Goal: Task Accomplishment & Management: Use online tool/utility

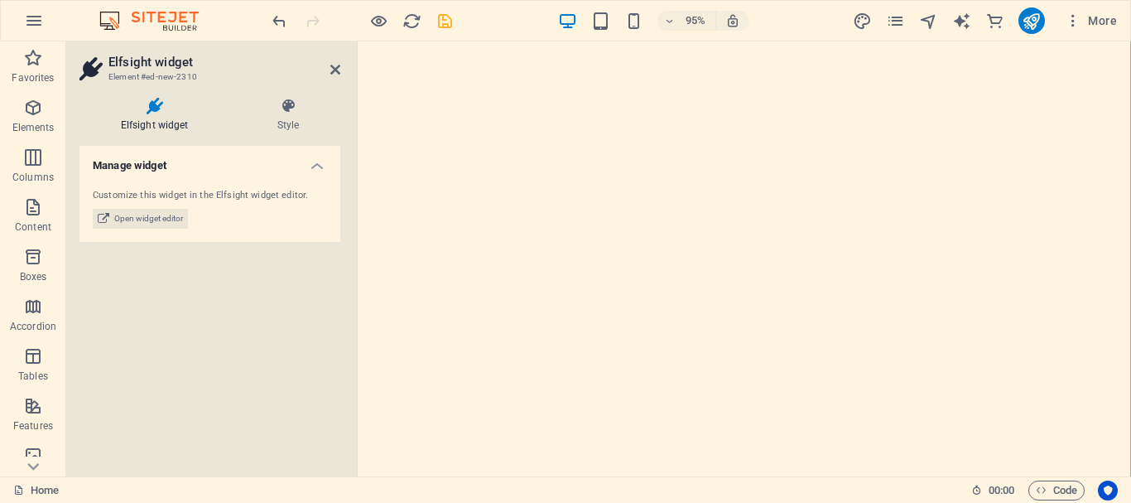
click at [446, 23] on icon "save" at bounding box center [445, 21] width 19 height 19
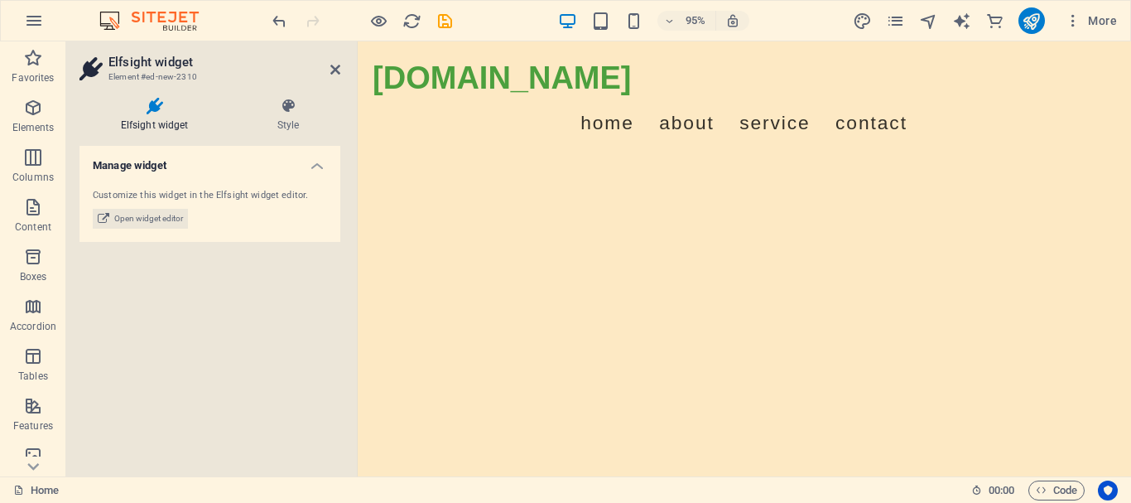
scroll to position [605, 0]
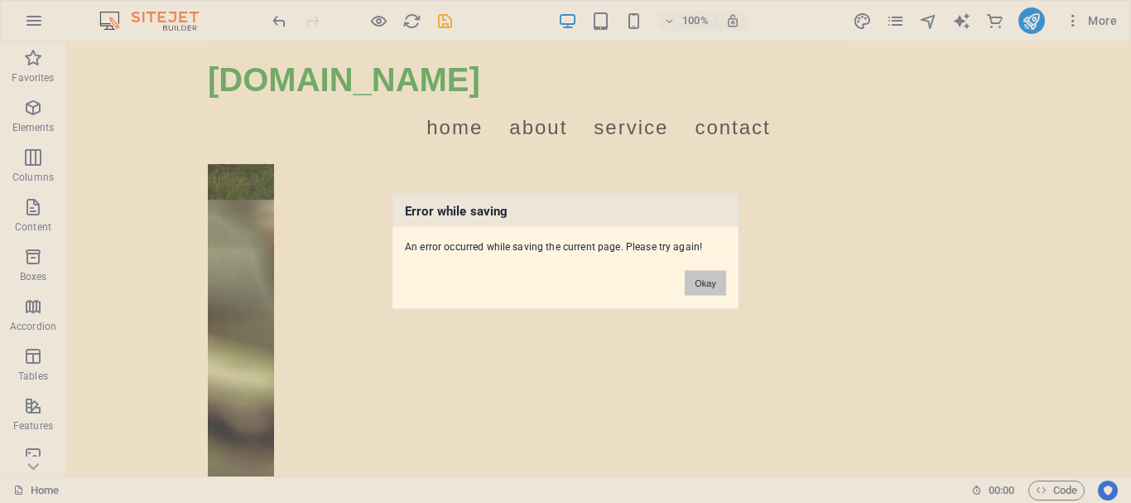
drag, startPoint x: 711, startPoint y: 284, endPoint x: 615, endPoint y: 235, distance: 107.8
click at [711, 284] on button "Okay" at bounding box center [705, 282] width 41 height 25
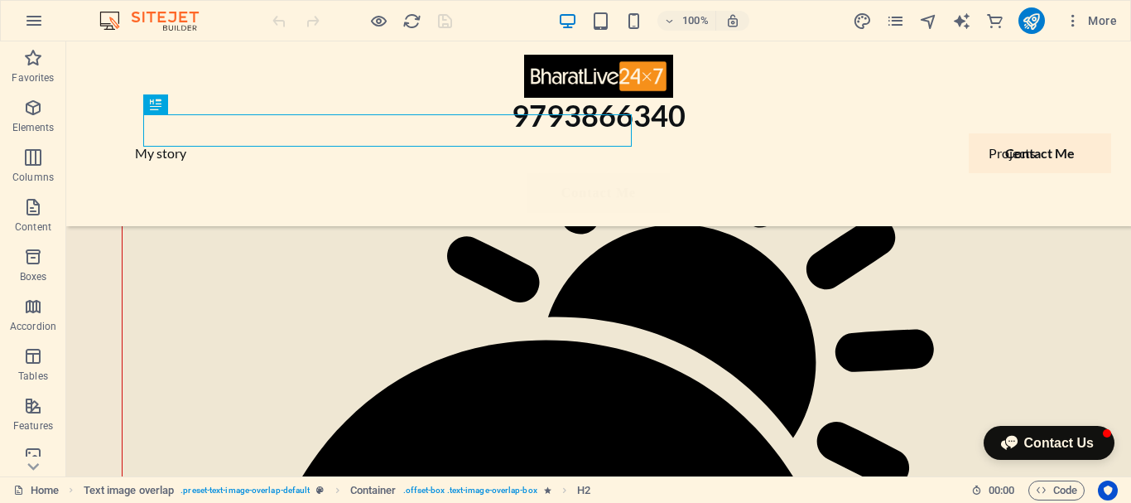
scroll to position [132, 0]
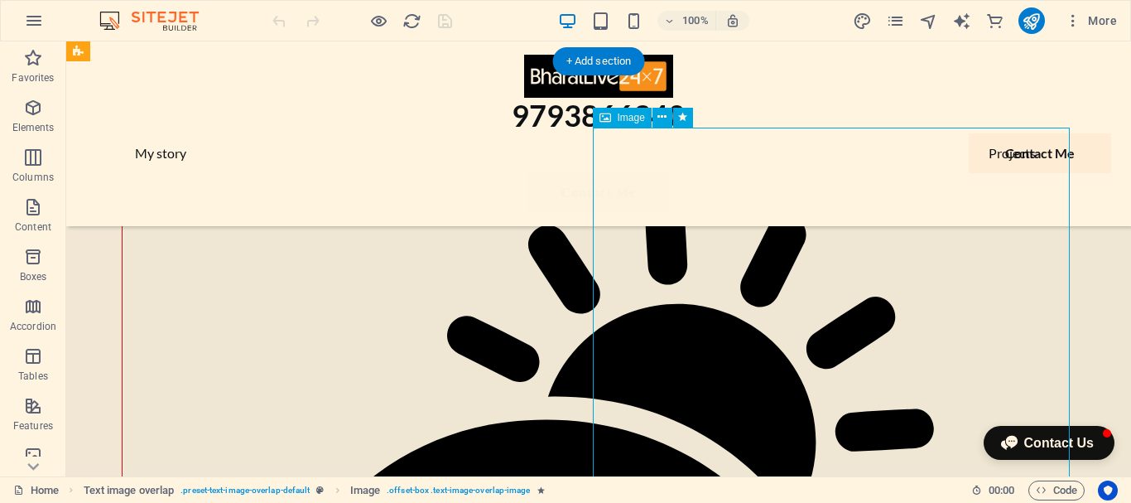
select select "%"
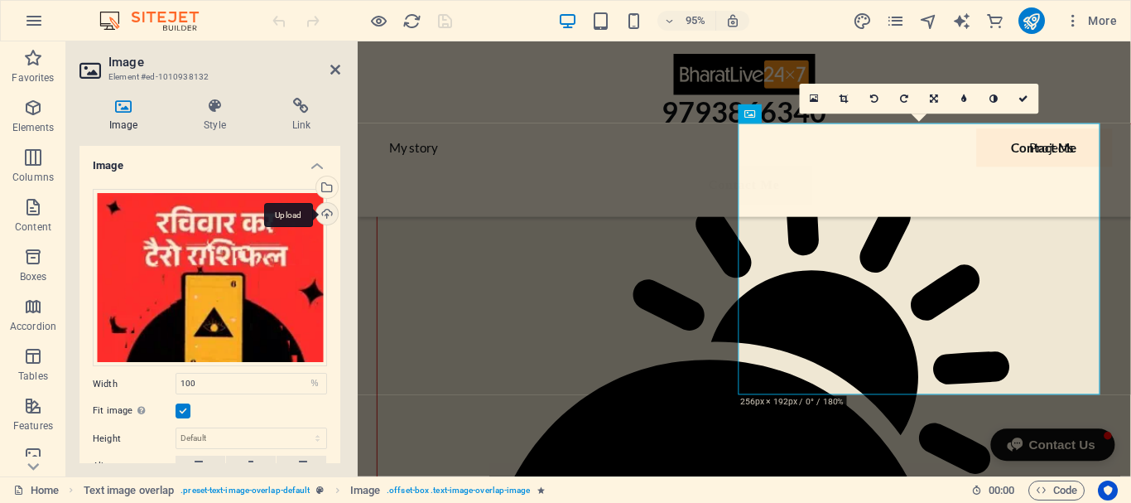
click at [321, 211] on div "Upload" at bounding box center [325, 215] width 25 height 25
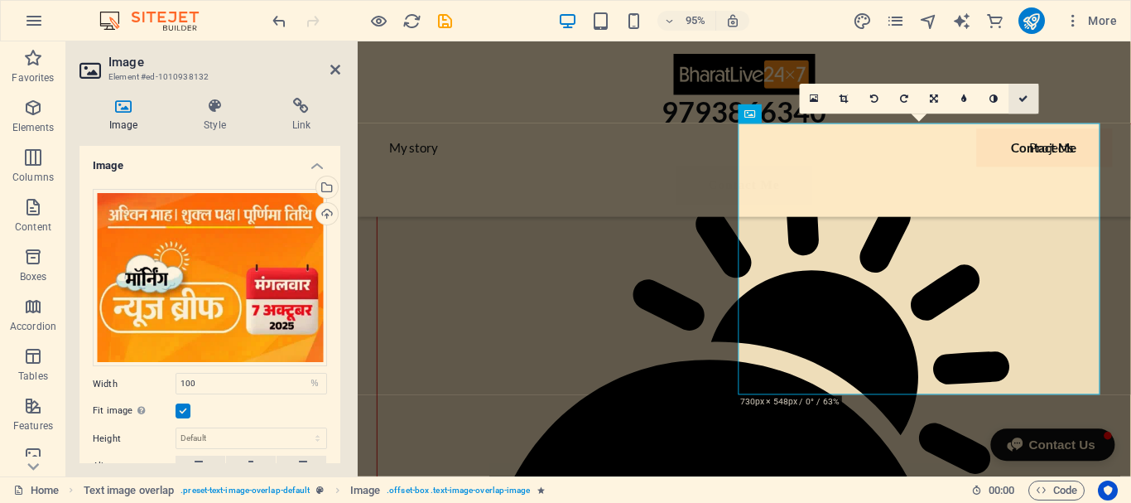
click at [1028, 98] on link at bounding box center [1025, 99] width 30 height 30
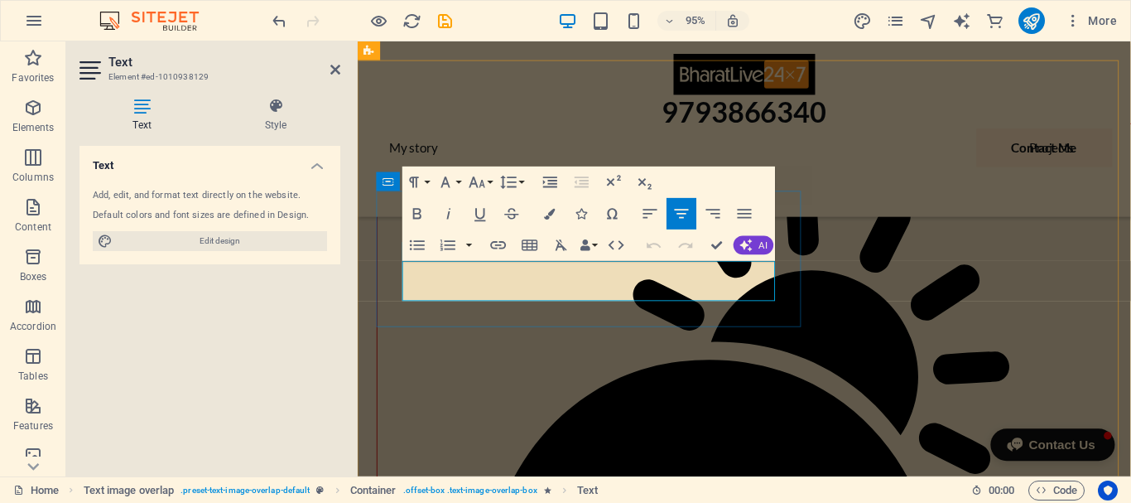
drag, startPoint x: 645, startPoint y: 302, endPoint x: 413, endPoint y: 282, distance: 232.8
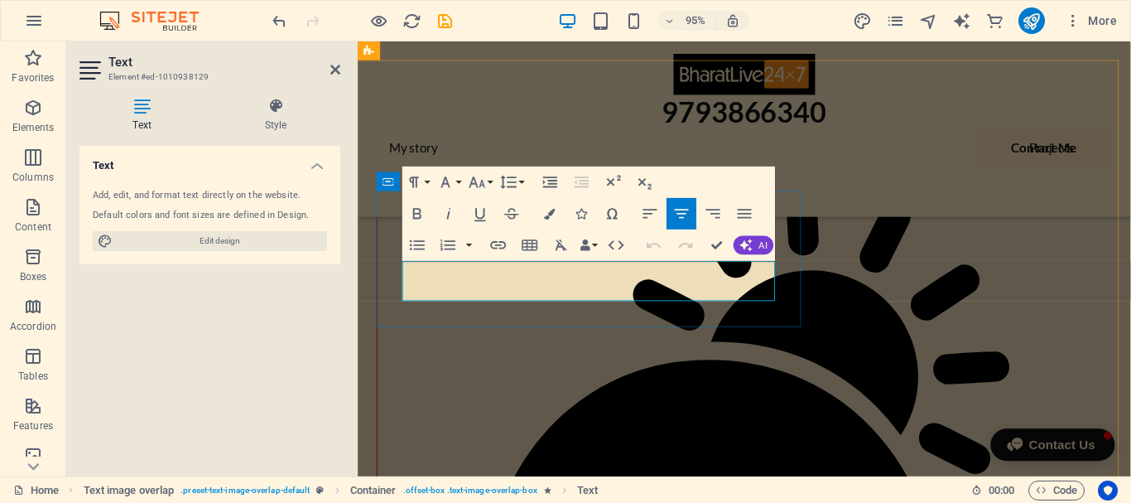
drag, startPoint x: 760, startPoint y: 302, endPoint x: 412, endPoint y: 282, distance: 349.2
click at [545, 210] on icon "button" at bounding box center [549, 213] width 11 height 11
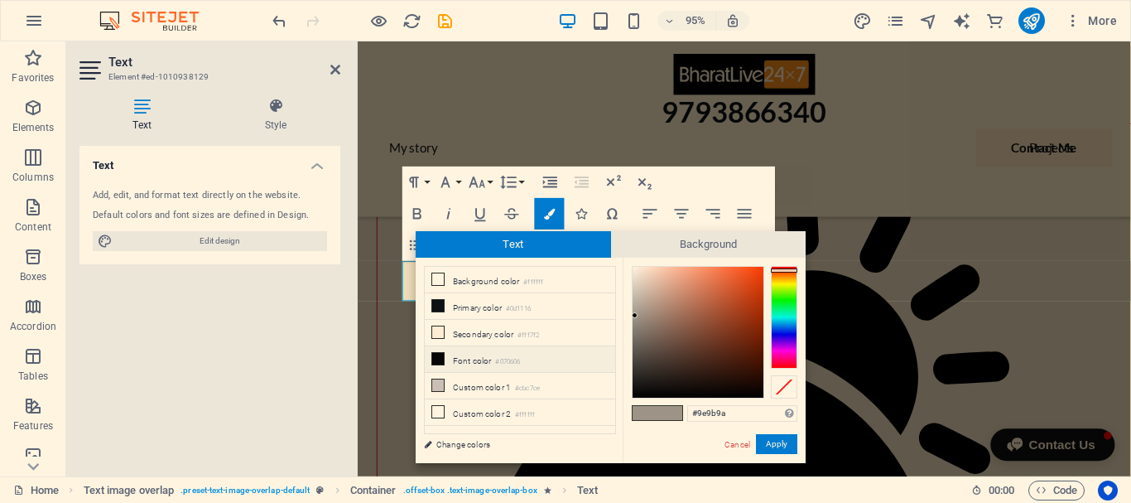
click at [437, 355] on icon at bounding box center [438, 359] width 12 height 12
type input "#070606"
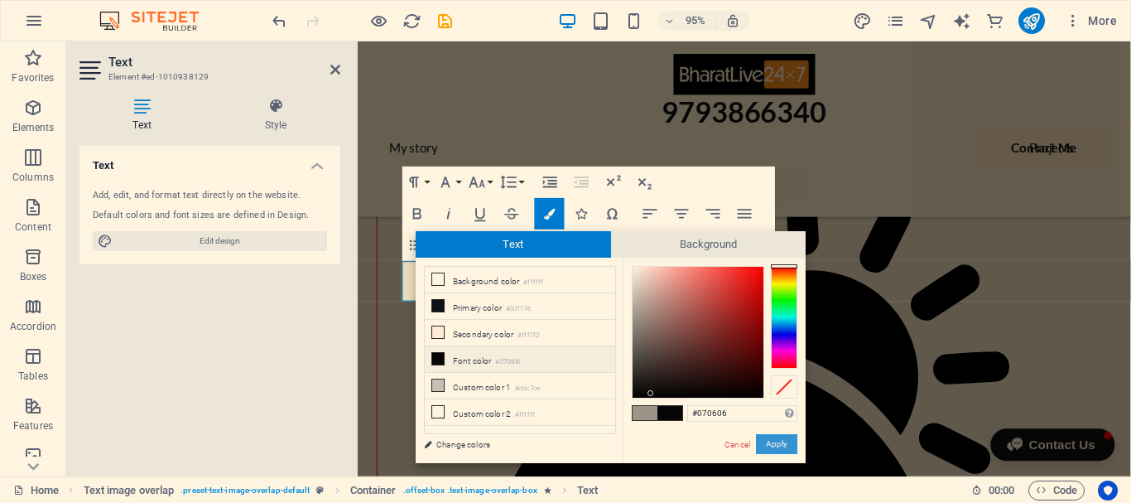
click at [781, 449] on button "Apply" at bounding box center [776, 444] width 41 height 20
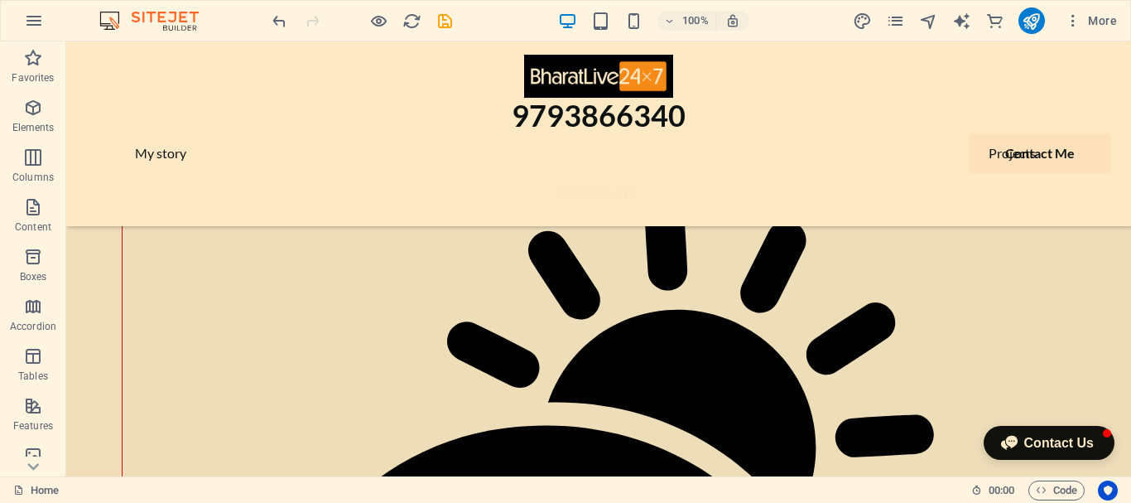
scroll to position [0, 0]
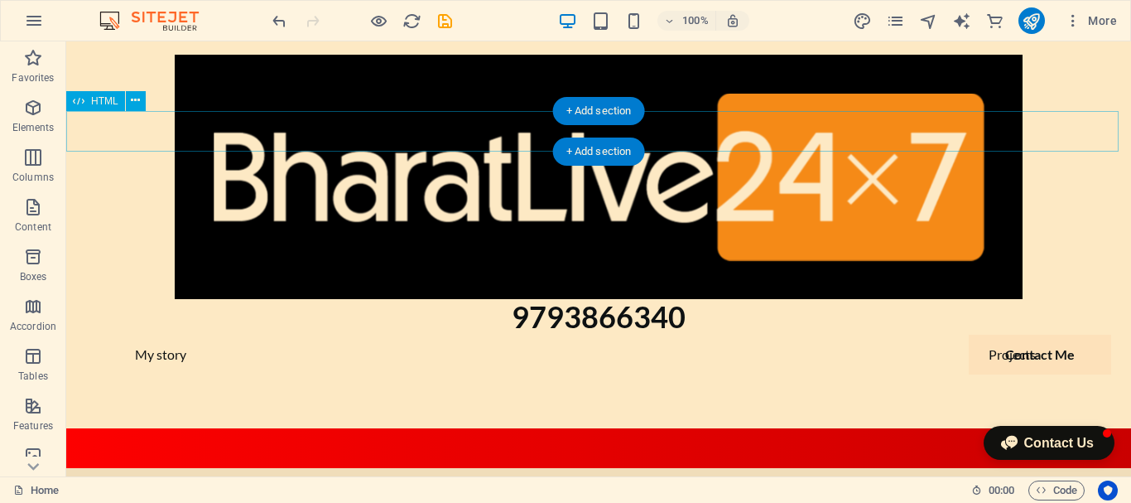
click at [323, 428] on div "ऑल इंडिया ब्रेकिंग न्यूज़ 🔴 दिल्ली: संसद भवन के बाहर प्रदर्शन तेज हुआ | 🟠 मुंबई…" at bounding box center [598, 448] width 1065 height 41
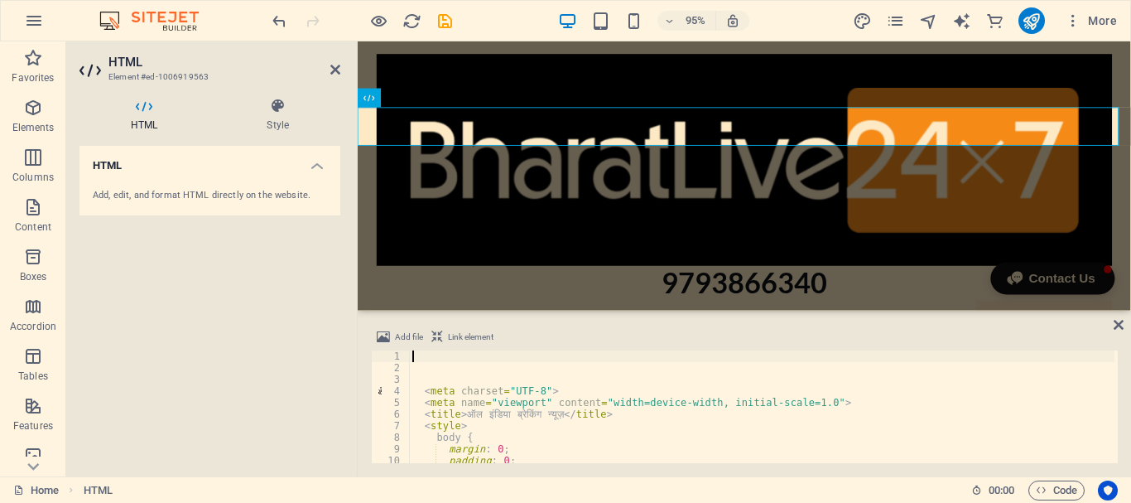
type textarea "<style>"
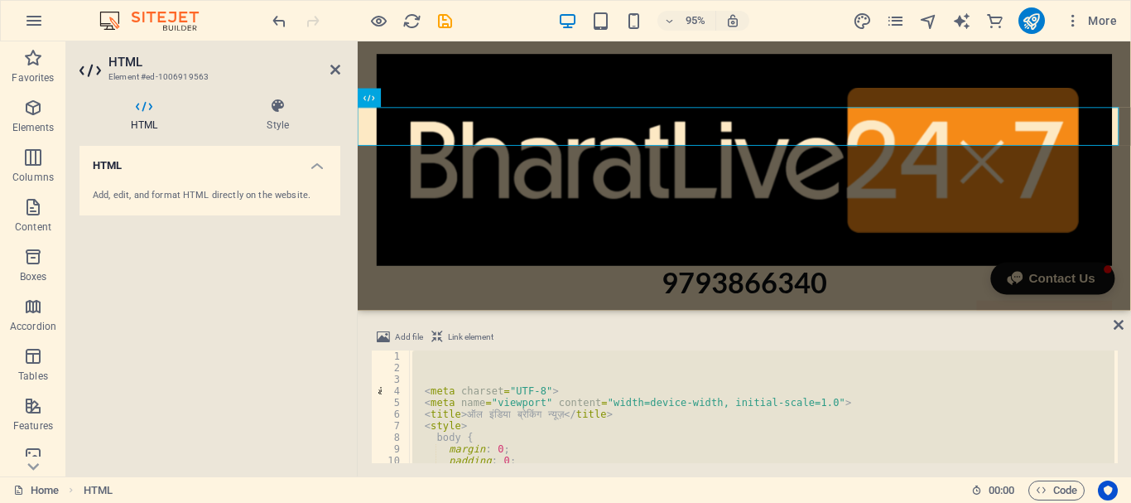
type textarea "</html>"
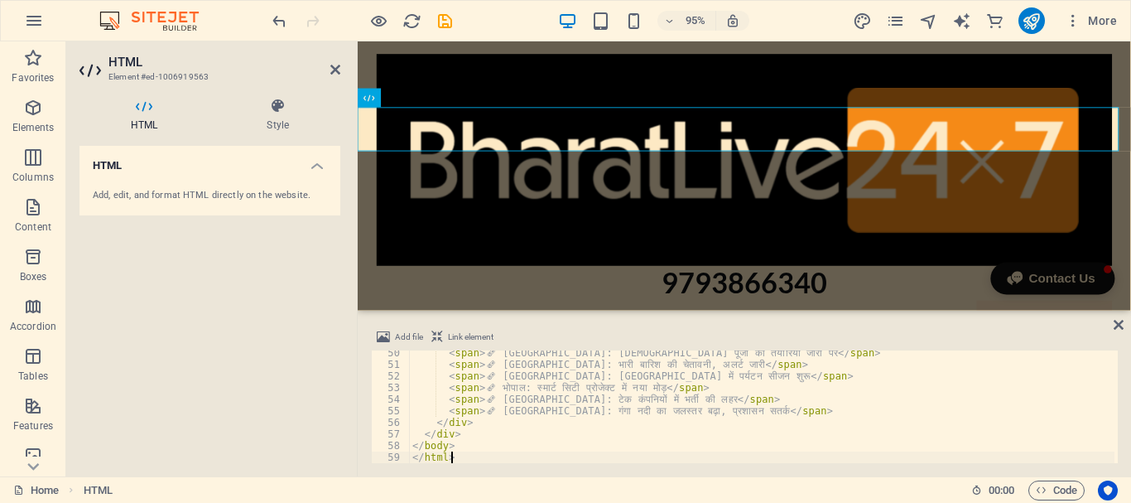
scroll to position [571, 0]
click at [1117, 322] on icon at bounding box center [1119, 324] width 10 height 13
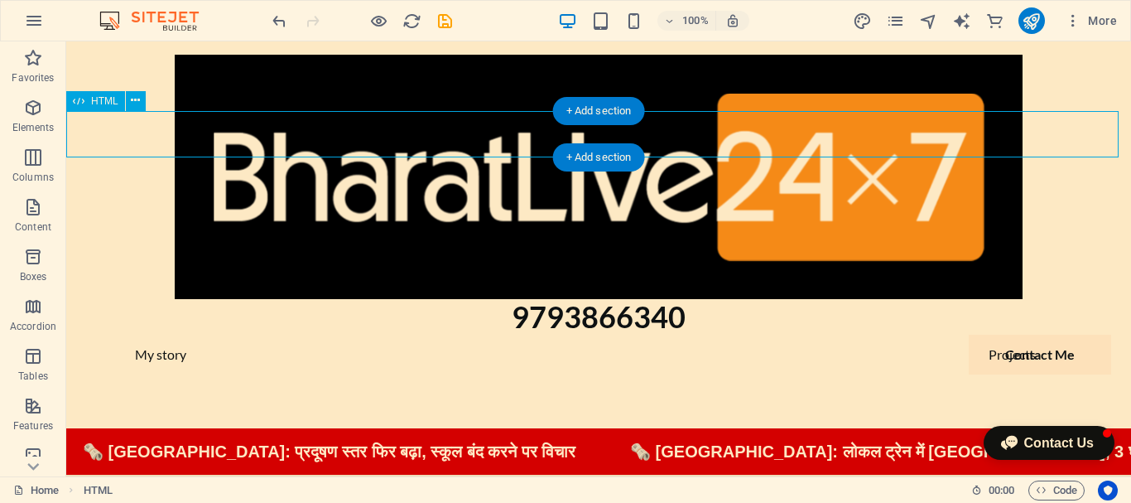
click at [731, 428] on div "टॉप न्यूज़ हेडलाइंस 🗞️ दिल्ली: प्रदूषण स्तर फिर बढ़ा, स्कूल बंद करने पर विचार 🗞…" at bounding box center [598, 451] width 1065 height 46
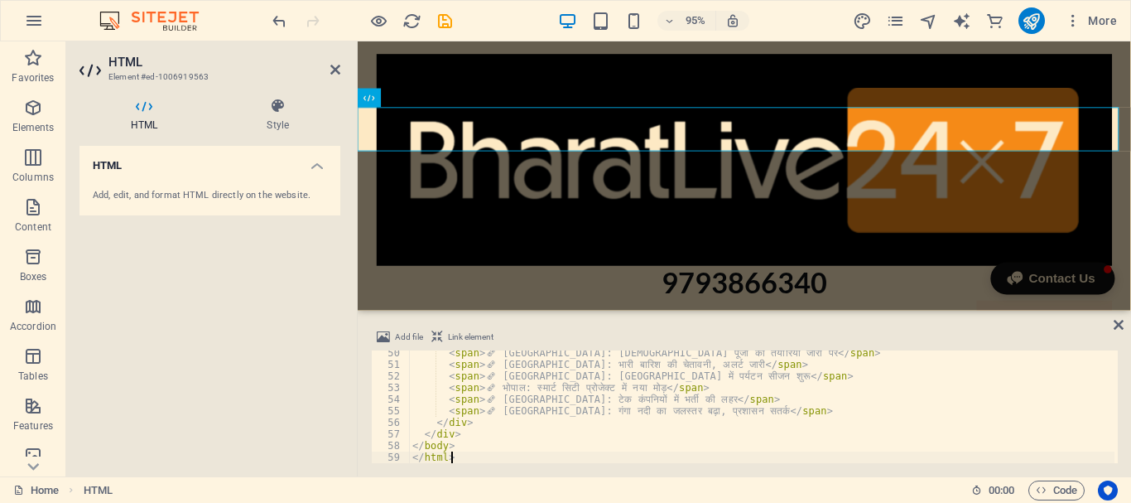
click at [491, 432] on div "< span > 🗞 ️ कोलकाता: दुर्गा पूजा की तैयारियाँ जोरों पर </ span > < span > 🗞 ️ …" at bounding box center [762, 415] width 706 height 136
type textarea "</body> </html>"
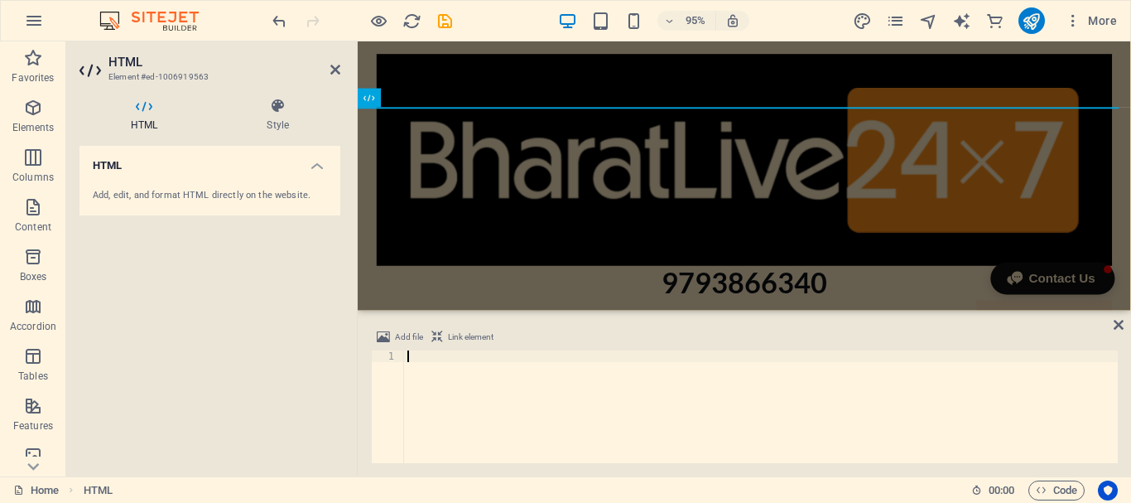
type textarea "</html>"
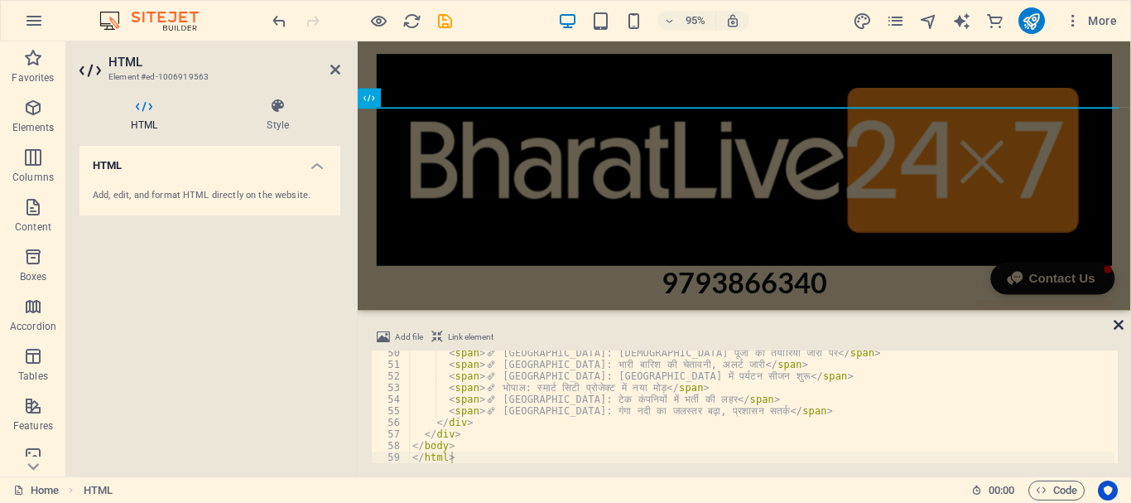
click at [1121, 321] on icon at bounding box center [1119, 324] width 10 height 13
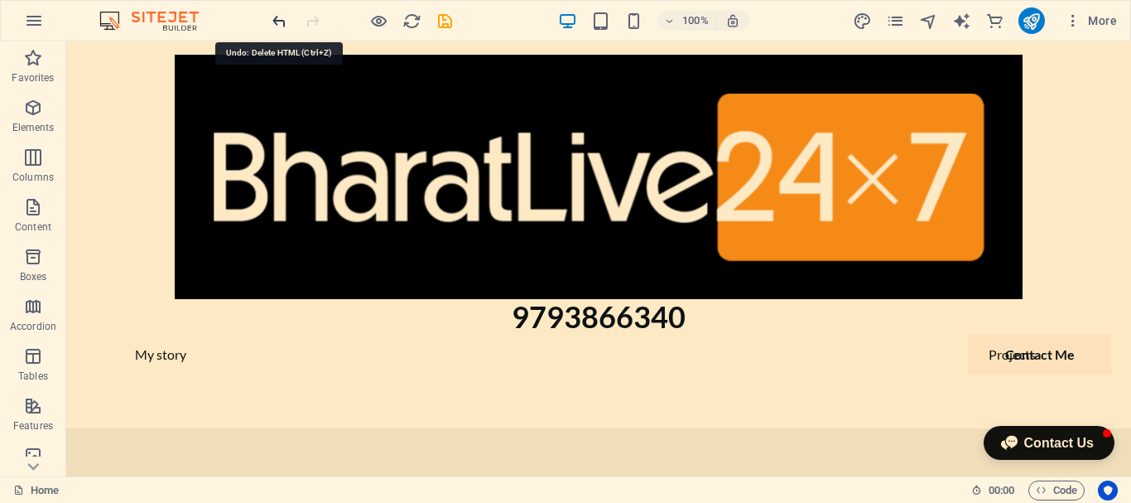
click at [280, 17] on icon "undo" at bounding box center [279, 21] width 19 height 19
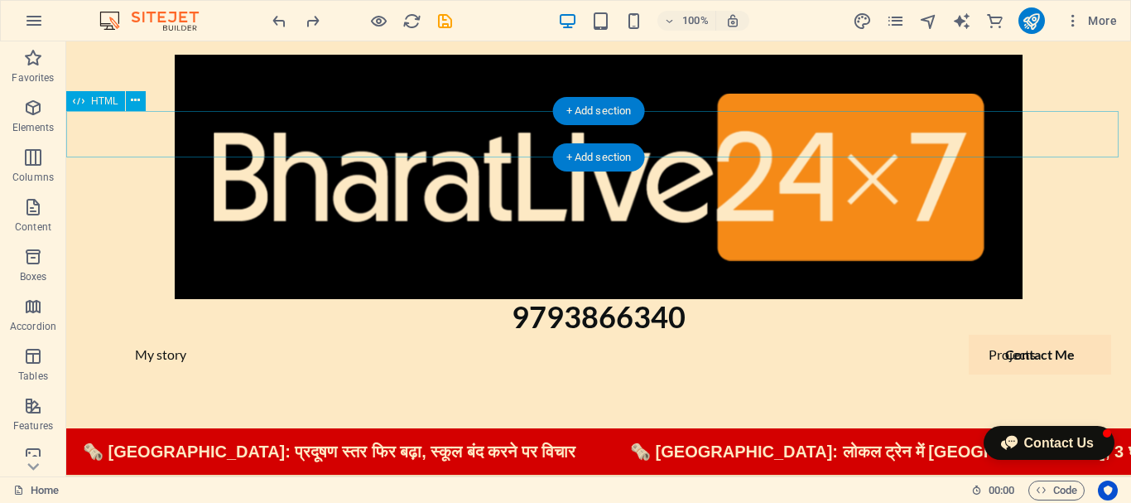
click at [846, 428] on div "टॉप न्यूज़ हेडलाइंस 🗞️ दिल्ली: प्रदूषण स्तर फिर बढ़ा, स्कूल बंद करने पर विचार 🗞…" at bounding box center [598, 451] width 1065 height 46
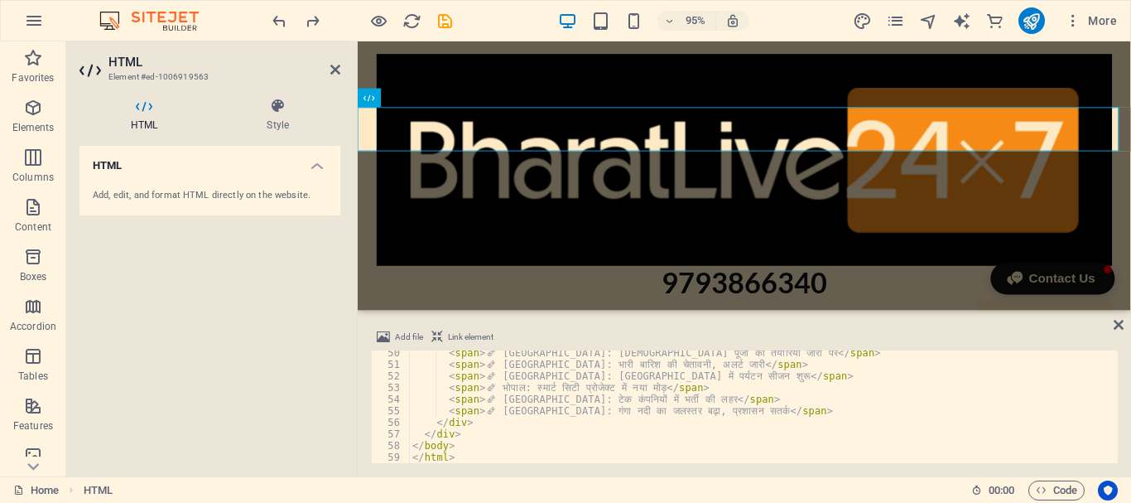
click at [745, 412] on div "< span > 🗞 ️ कोलकाता: दुर्गा पूजा की तैयारियाँ जोरों पर </ span > < span > 🗞 ️ …" at bounding box center [762, 415] width 706 height 136
type textarea "</body> </html>"
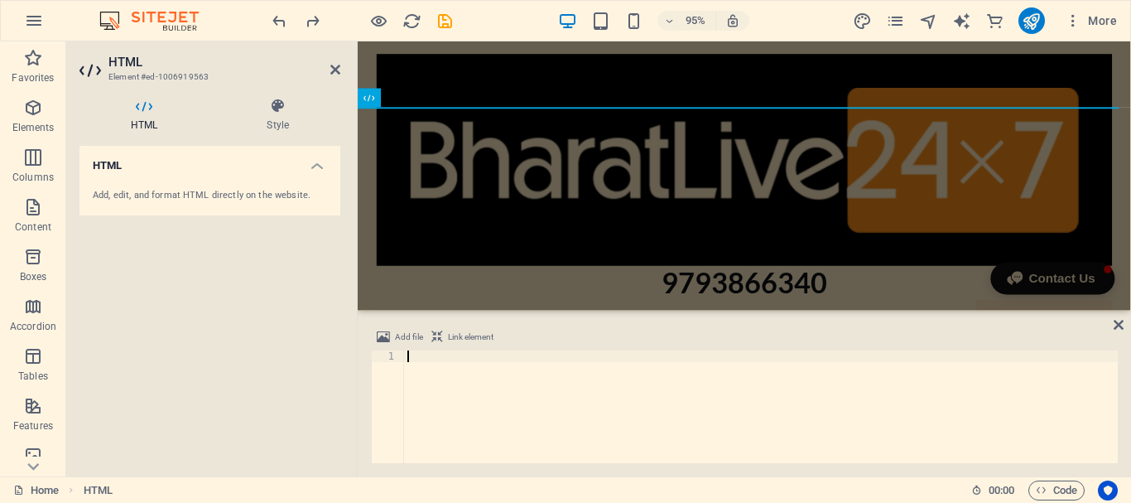
type textarea "</html>"
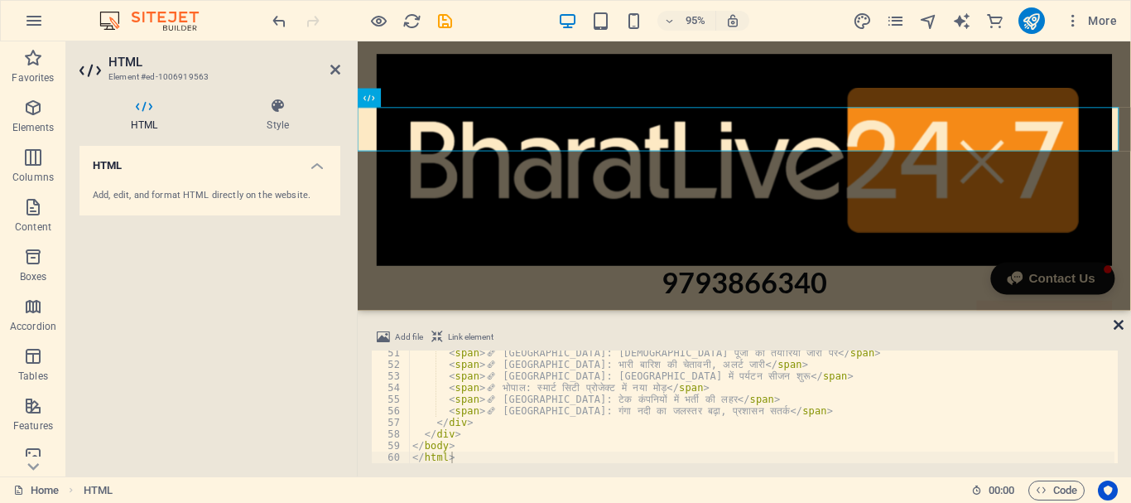
click at [1118, 320] on icon at bounding box center [1119, 324] width 10 height 13
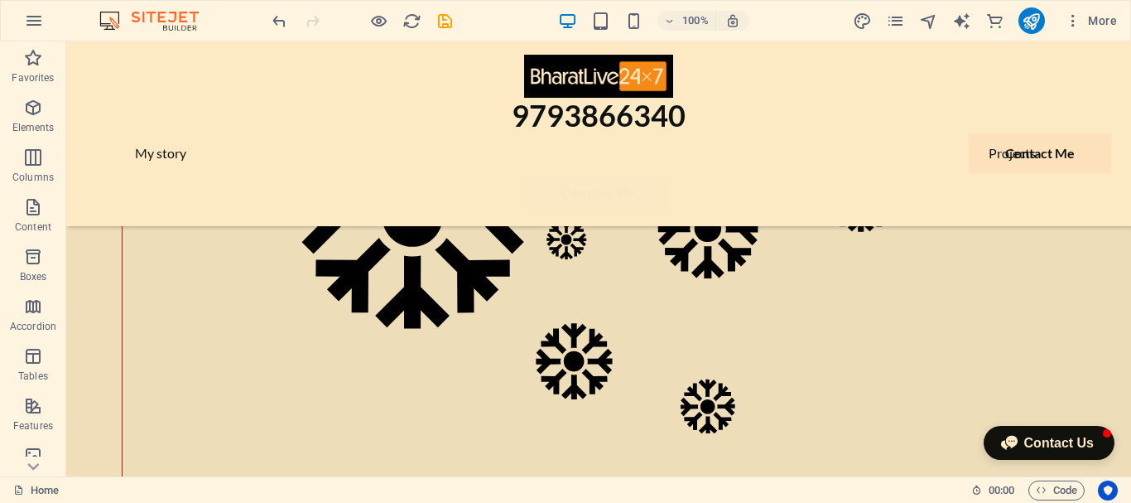
scroll to position [1001, 0]
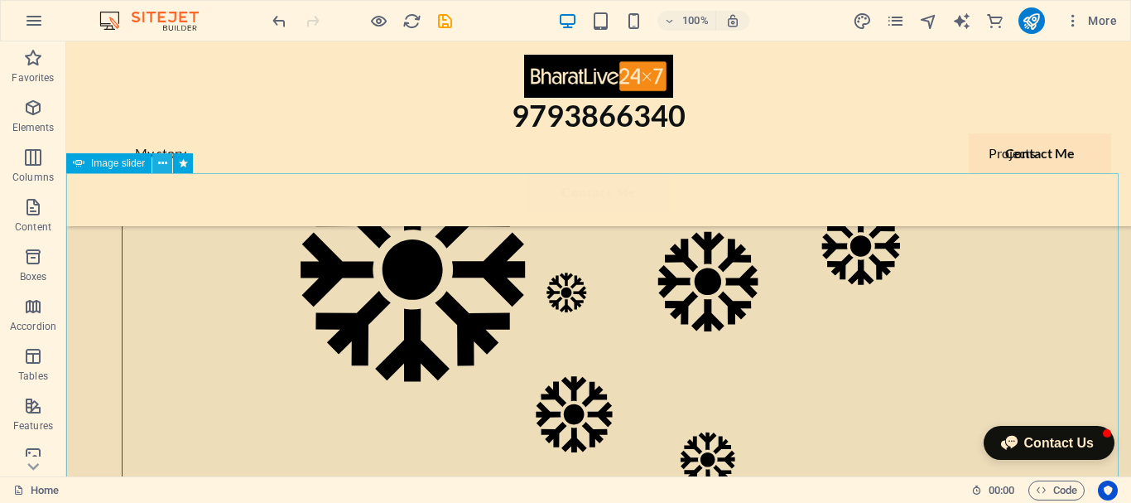
click at [161, 164] on icon at bounding box center [162, 163] width 9 height 17
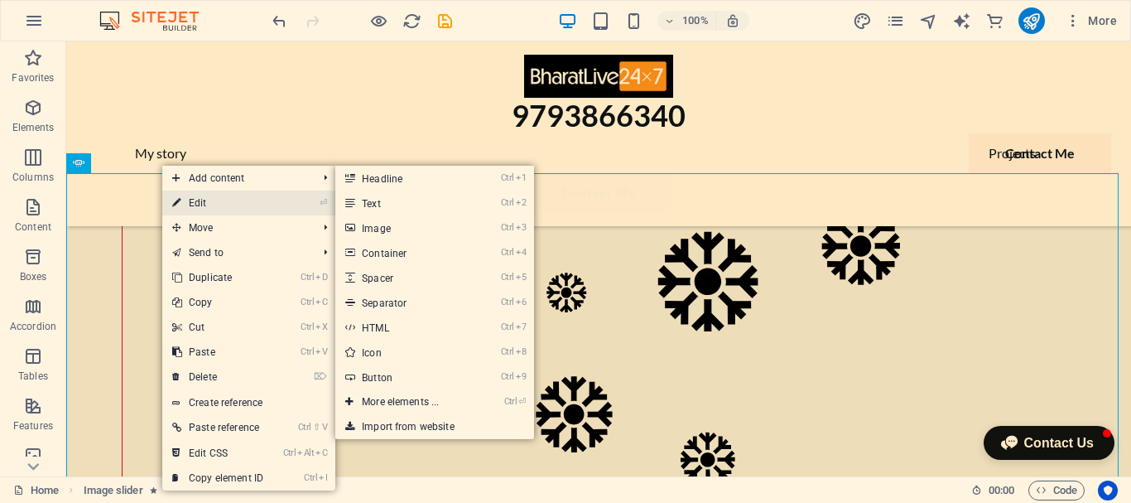
click at [201, 204] on link "⏎ Edit" at bounding box center [217, 202] width 111 height 25
select select "ms"
select select "s"
select select "progressive"
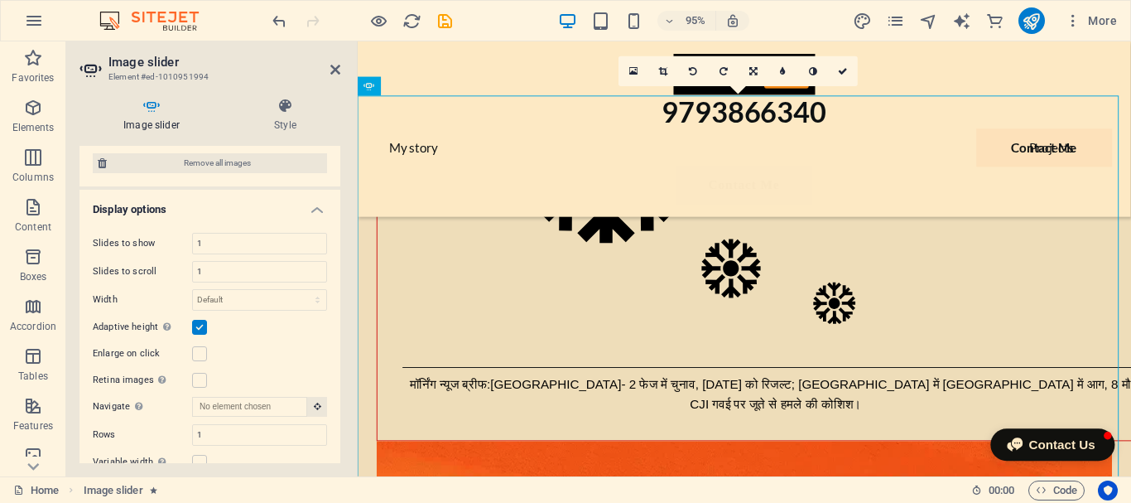
scroll to position [862, 0]
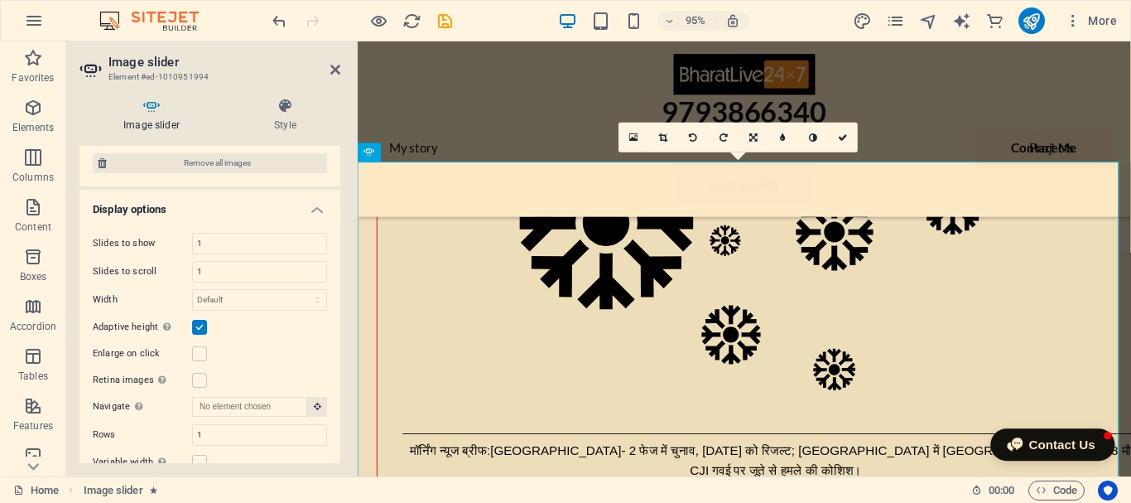
click at [198, 324] on label at bounding box center [199, 327] width 15 height 15
click at [0, 0] on input "Adaptive height Automatically adjust the height for single slide horizontal sli…" at bounding box center [0, 0] width 0 height 0
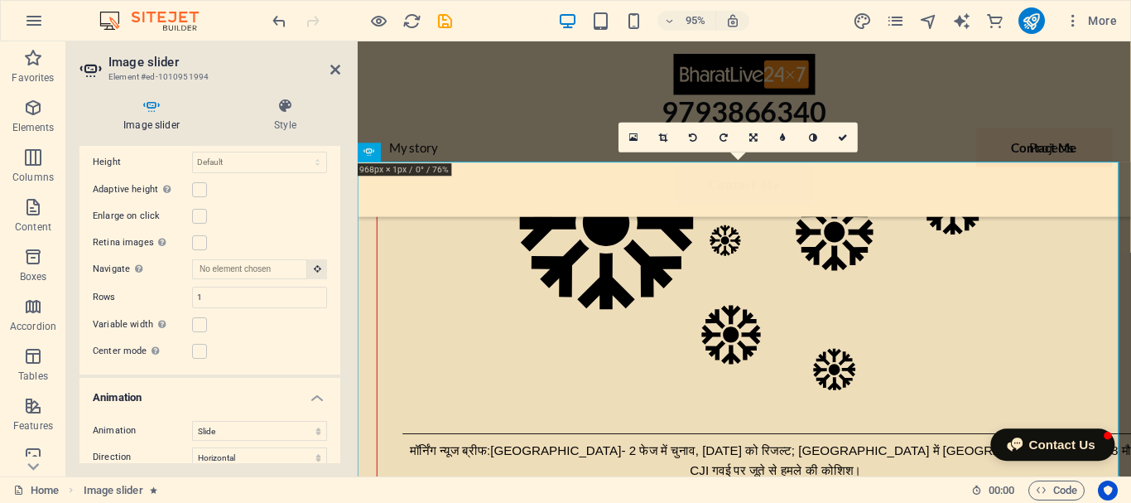
scroll to position [580, 0]
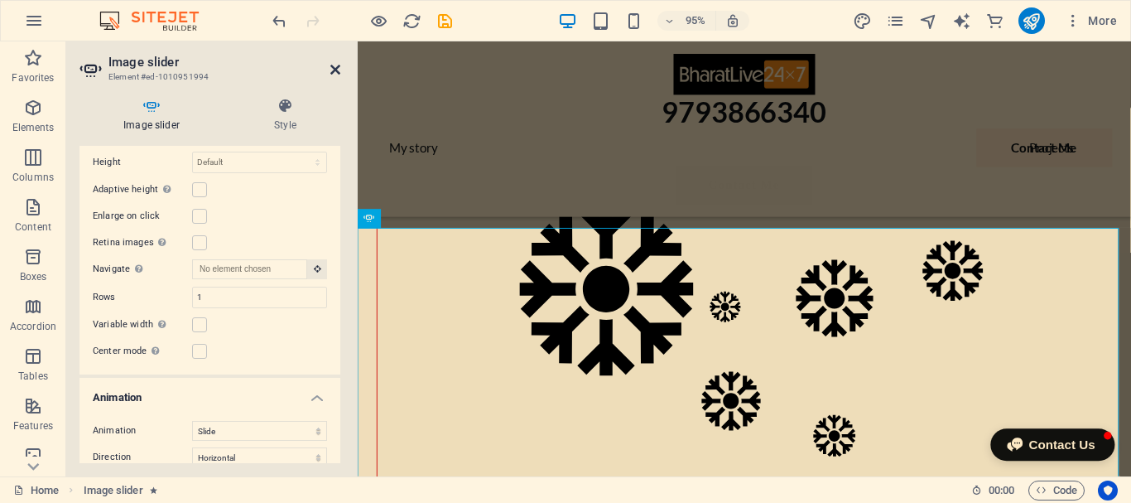
click at [334, 70] on icon at bounding box center [335, 69] width 10 height 13
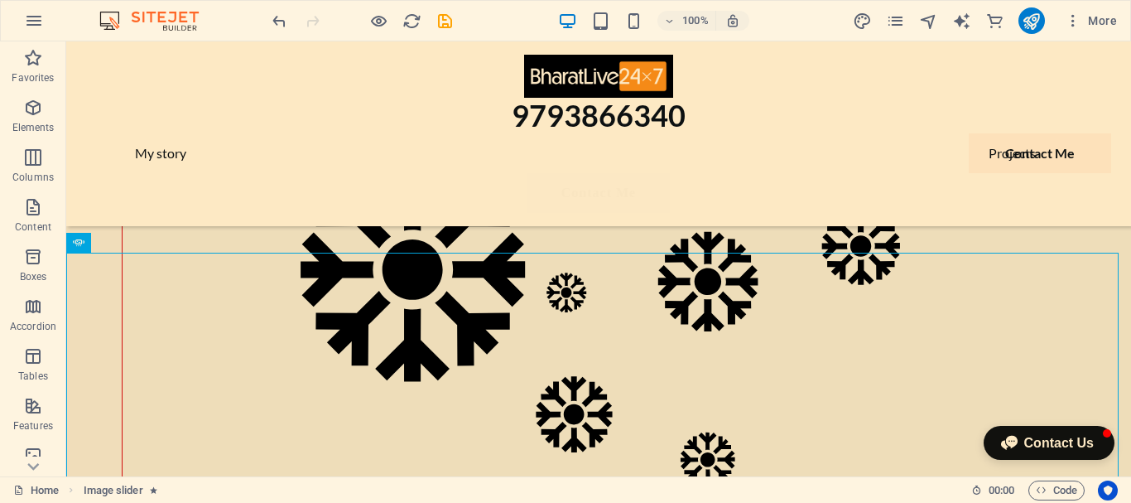
scroll to position [1028, 0]
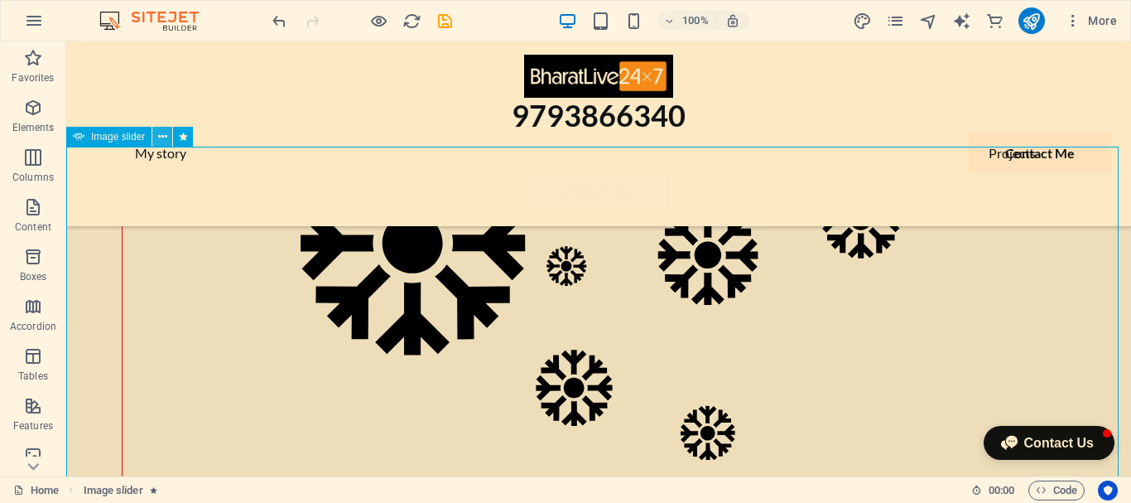
click at [159, 138] on icon at bounding box center [162, 136] width 9 height 17
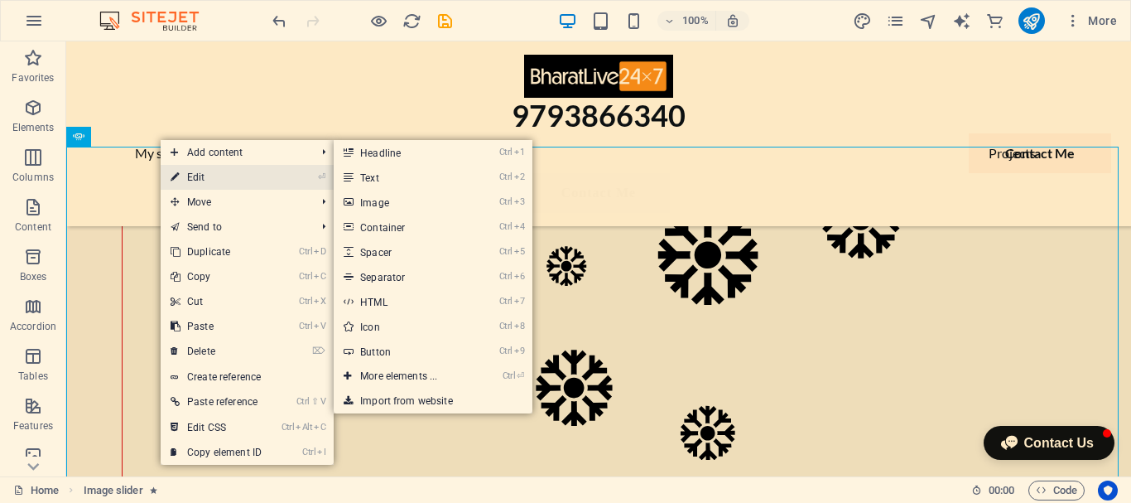
click at [215, 173] on link "⏎ Edit" at bounding box center [216, 177] width 111 height 25
select select "ms"
select select "s"
select select "progressive"
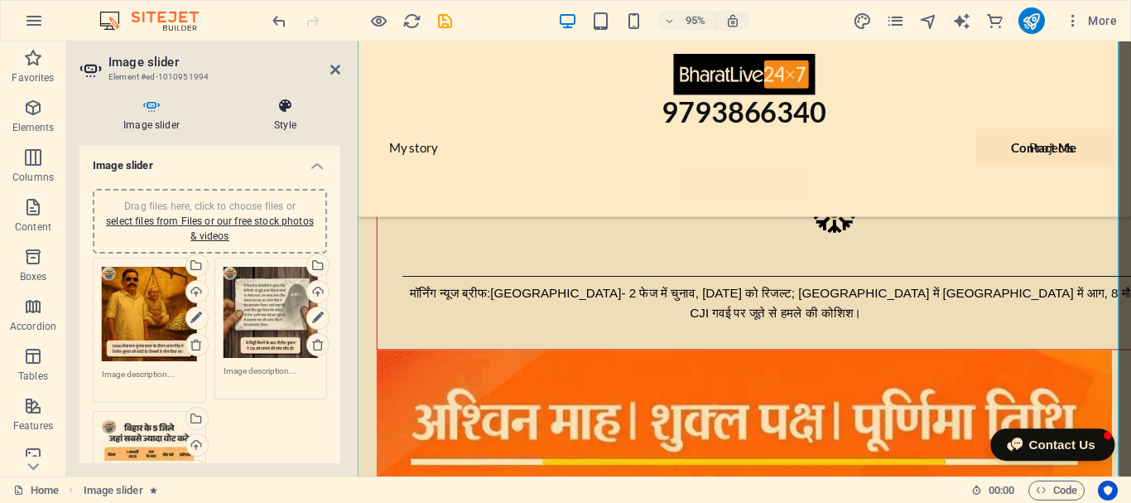
click at [282, 113] on icon at bounding box center [285, 106] width 110 height 17
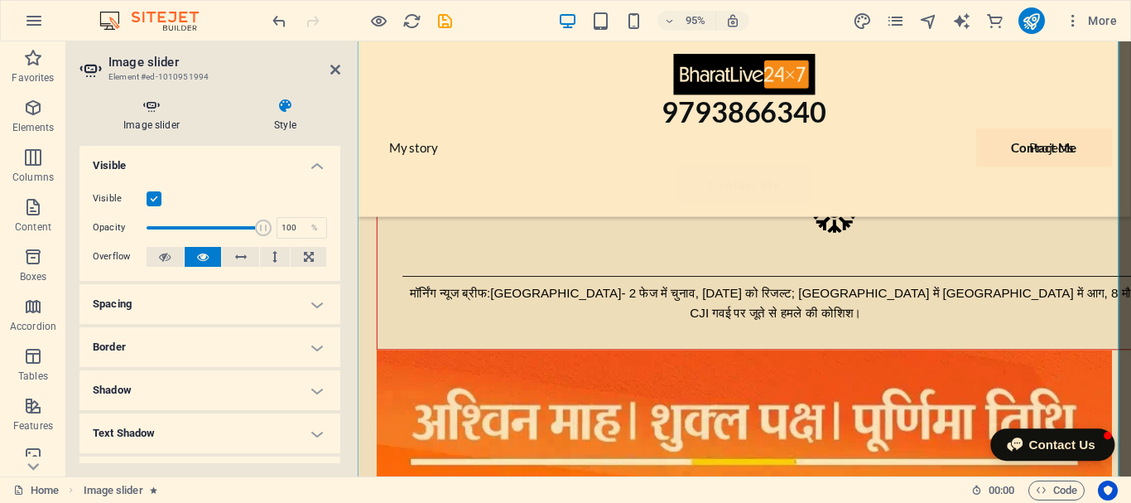
click at [171, 111] on icon at bounding box center [152, 106] width 144 height 17
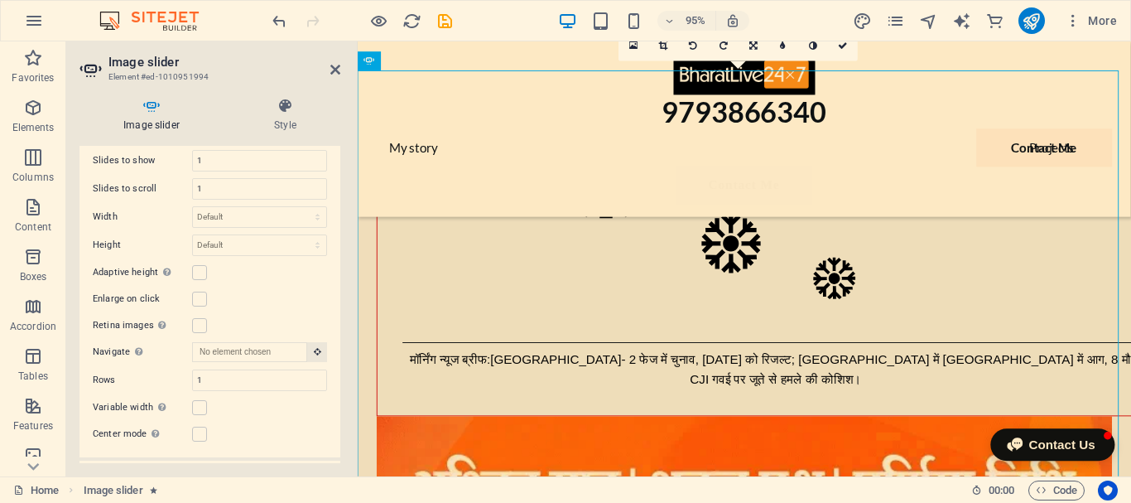
scroll to position [889, 0]
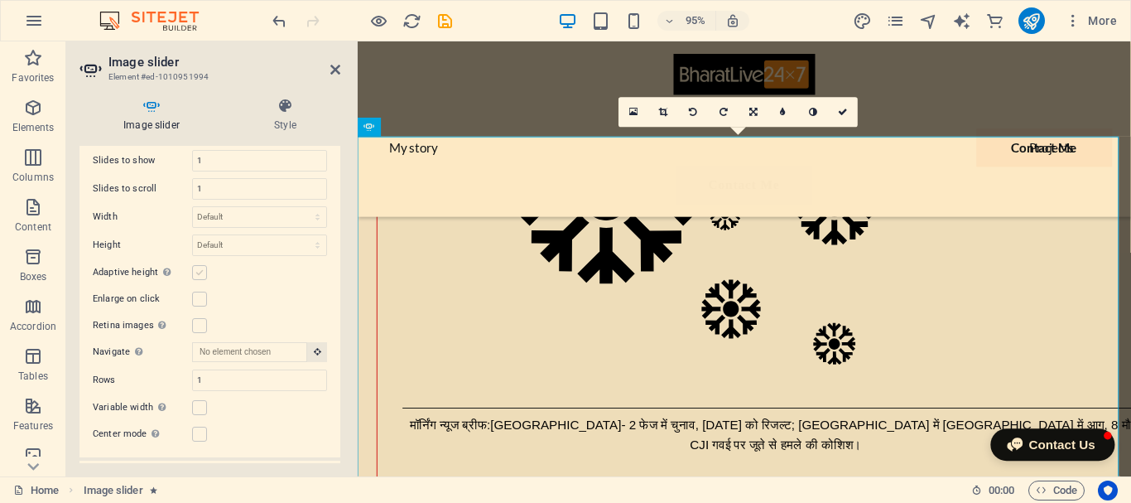
click at [198, 265] on label at bounding box center [199, 272] width 15 height 15
click at [0, 0] on input "Adaptive height Automatically adjust the height for single slide horizontal sli…" at bounding box center [0, 0] width 0 height 0
click at [198, 292] on label at bounding box center [199, 299] width 15 height 15
click at [0, 0] on input "Enlarge on click" at bounding box center [0, 0] width 0 height 0
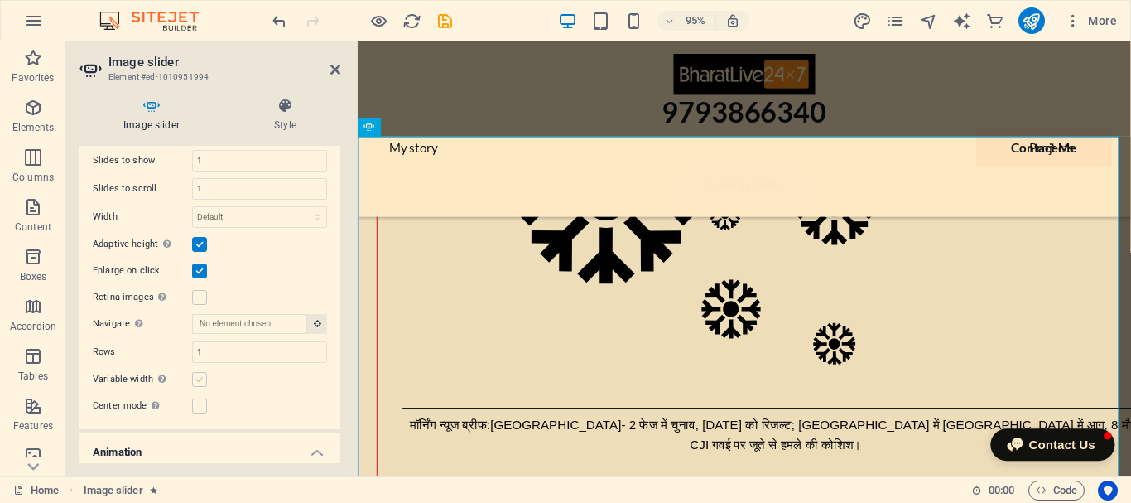
click at [201, 376] on label at bounding box center [199, 379] width 15 height 15
click at [0, 0] on input "Variable width Automatically adjust the width of the visible slide." at bounding box center [0, 0] width 0 height 0
click at [201, 376] on label at bounding box center [199, 379] width 15 height 15
click at [0, 0] on input "Variable width Automatically adjust the width of the visible slide." at bounding box center [0, 0] width 0 height 0
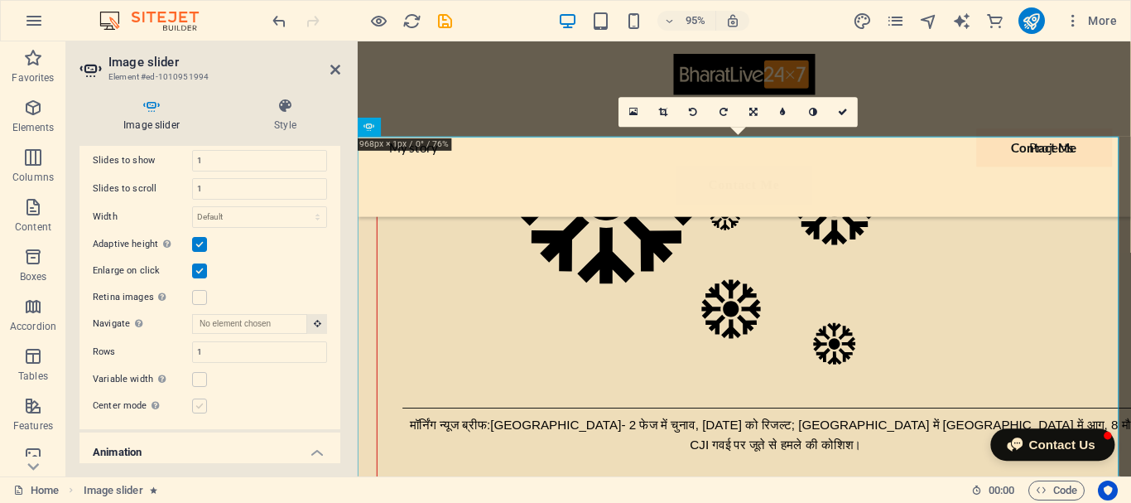
click at [201, 404] on label at bounding box center [199, 405] width 15 height 15
click at [0, 0] on input "Center mode Enables centered view with partial previous/next slide. Use with od…" at bounding box center [0, 0] width 0 height 0
click at [200, 364] on div "Slides to show 1 Slides to scroll 1 Width Default px % rem em vw vh Height Defa…" at bounding box center [210, 297] width 261 height 321
click at [198, 374] on label at bounding box center [199, 379] width 15 height 15
click at [0, 0] on input "Variable width Automatically adjust the width of the visible slide." at bounding box center [0, 0] width 0 height 0
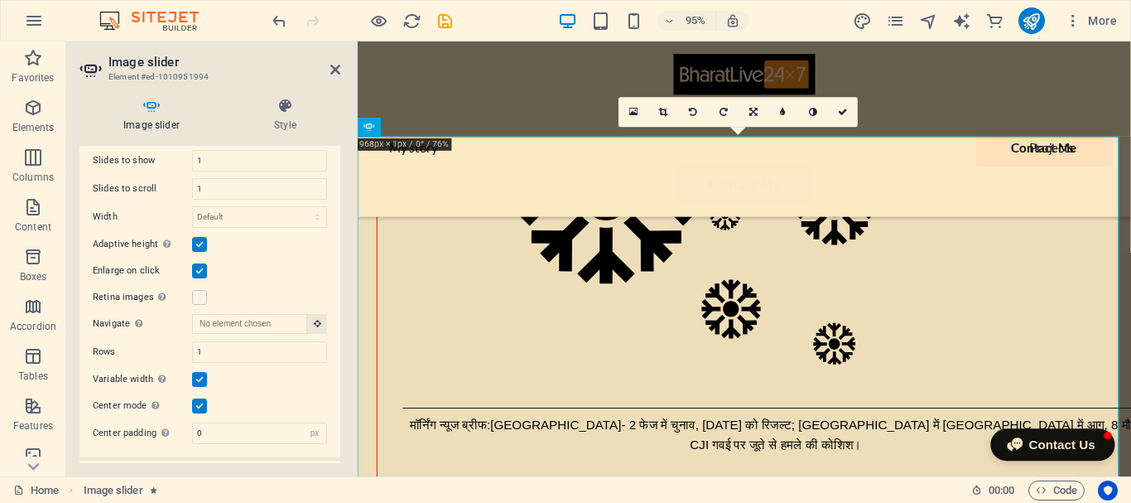
click at [198, 374] on label at bounding box center [199, 379] width 15 height 15
click at [0, 0] on input "Variable width Automatically adjust the width of the visible slide." at bounding box center [0, 0] width 0 height 0
click at [198, 378] on label at bounding box center [199, 379] width 15 height 15
click at [0, 0] on input "Variable width Automatically adjust the width of the visible slide." at bounding box center [0, 0] width 0 height 0
click at [198, 378] on label at bounding box center [199, 379] width 15 height 15
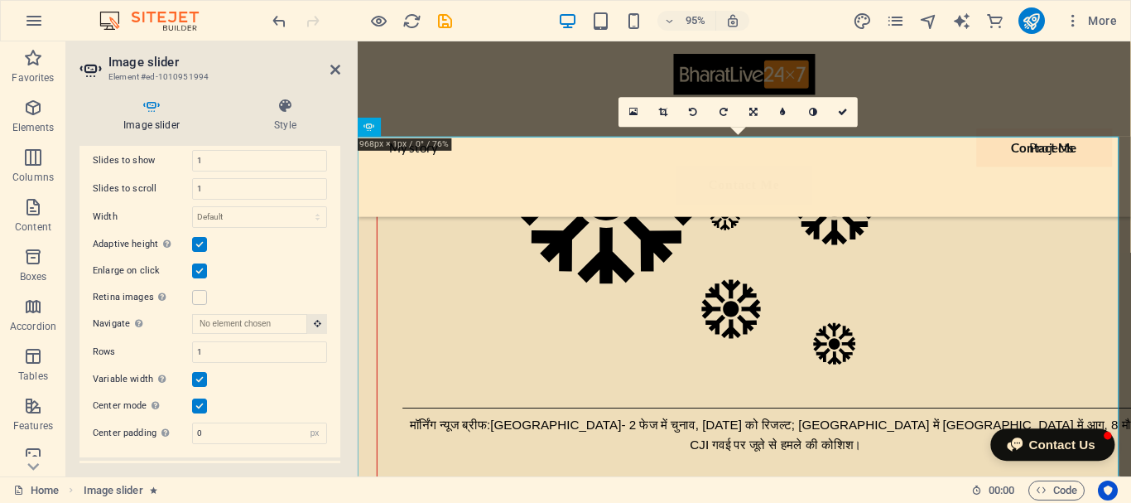
click at [0, 0] on input "Variable width Automatically adjust the width of the visible slide." at bounding box center [0, 0] width 0 height 0
drag, startPoint x: 198, startPoint y: 400, endPoint x: 205, endPoint y: 391, distance: 11.8
click at [197, 400] on label at bounding box center [199, 405] width 15 height 15
click at [0, 0] on input "Center mode Enables centered view with partial previous/next slide. Use with od…" at bounding box center [0, 0] width 0 height 0
click at [202, 372] on label at bounding box center [199, 379] width 15 height 15
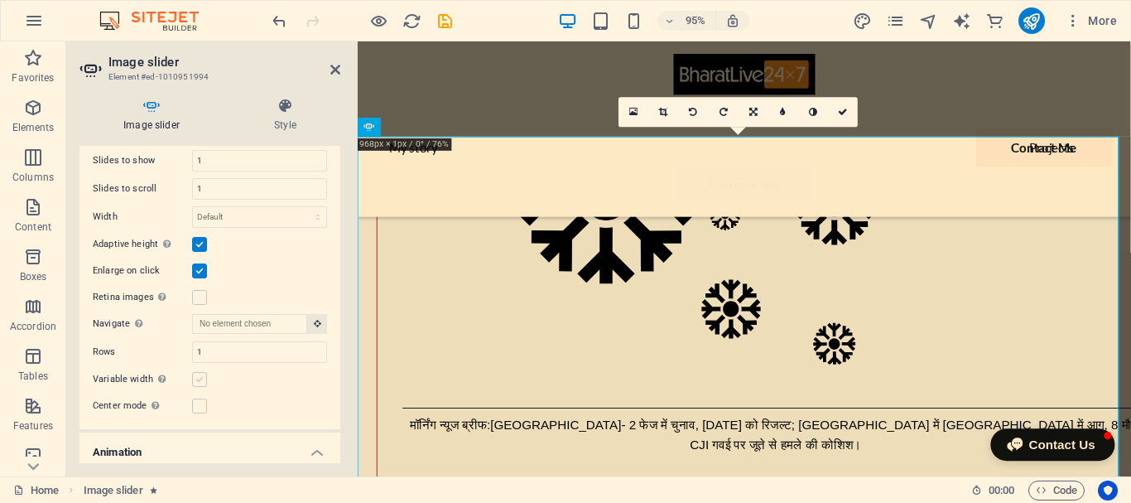
click at [0, 0] on input "Variable width Automatically adjust the width of the visible slide." at bounding box center [0, 0] width 0 height 0
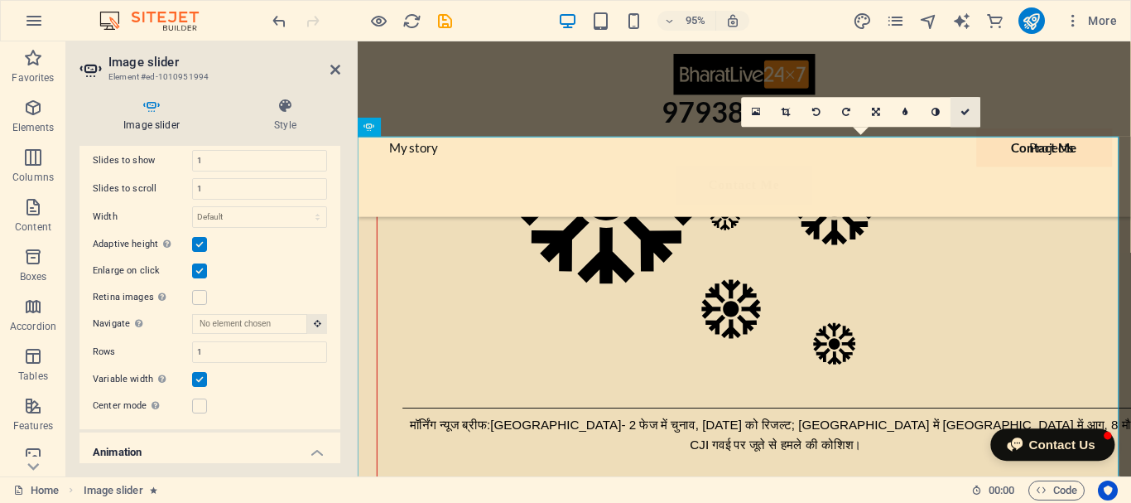
click at [967, 114] on icon at bounding box center [967, 112] width 10 height 9
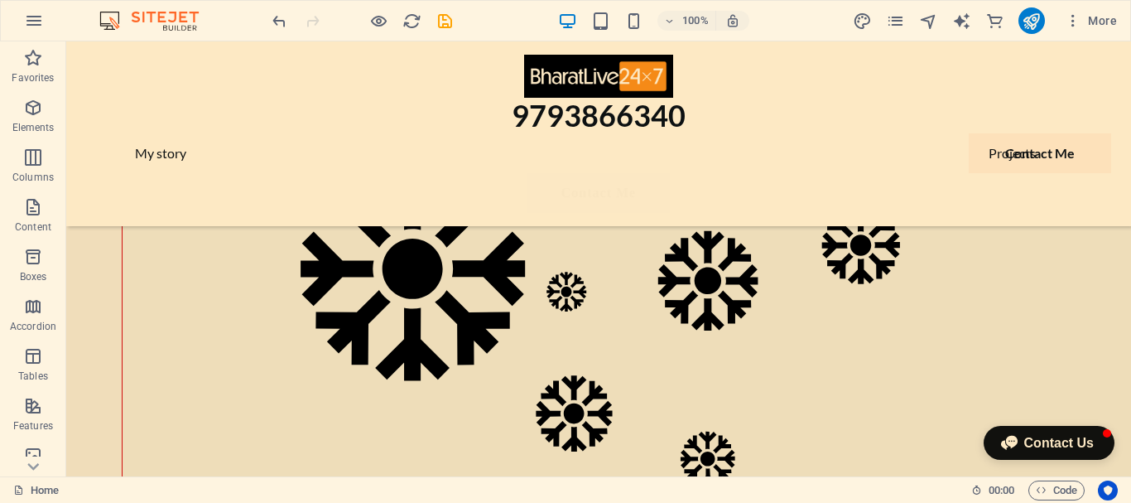
scroll to position [976, 0]
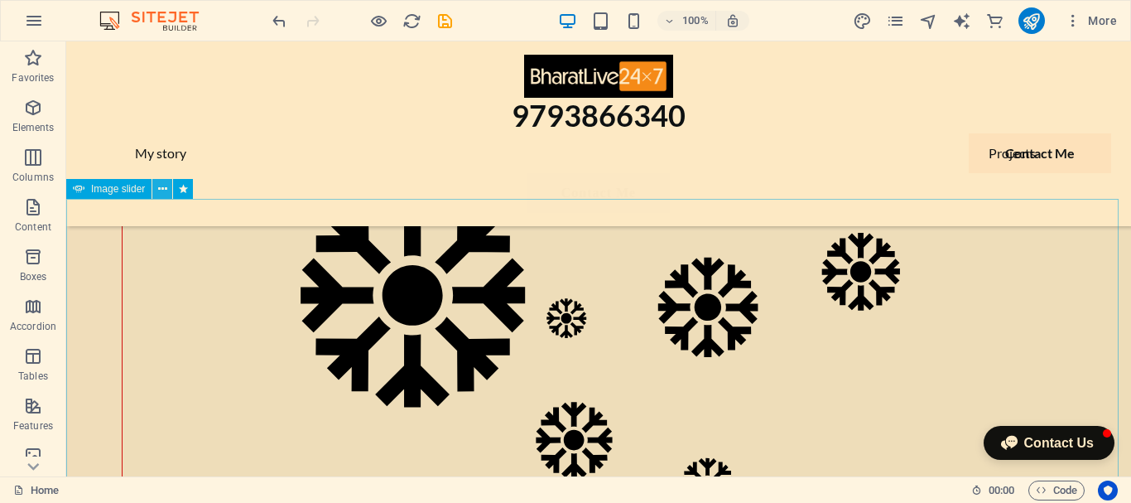
click at [163, 189] on icon at bounding box center [162, 189] width 9 height 17
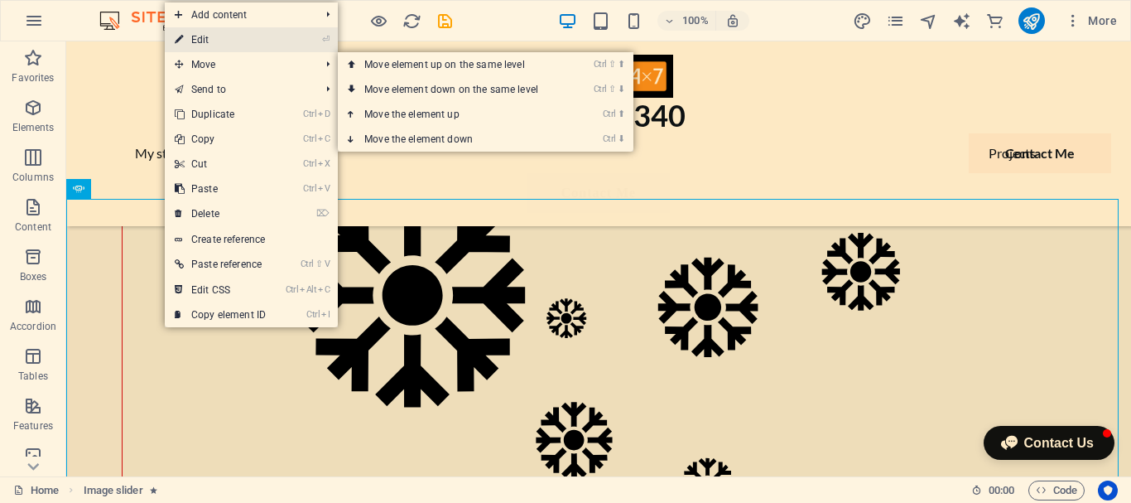
click at [251, 41] on link "⏎ Edit" at bounding box center [220, 39] width 111 height 25
select select "ms"
select select "s"
select select "progressive"
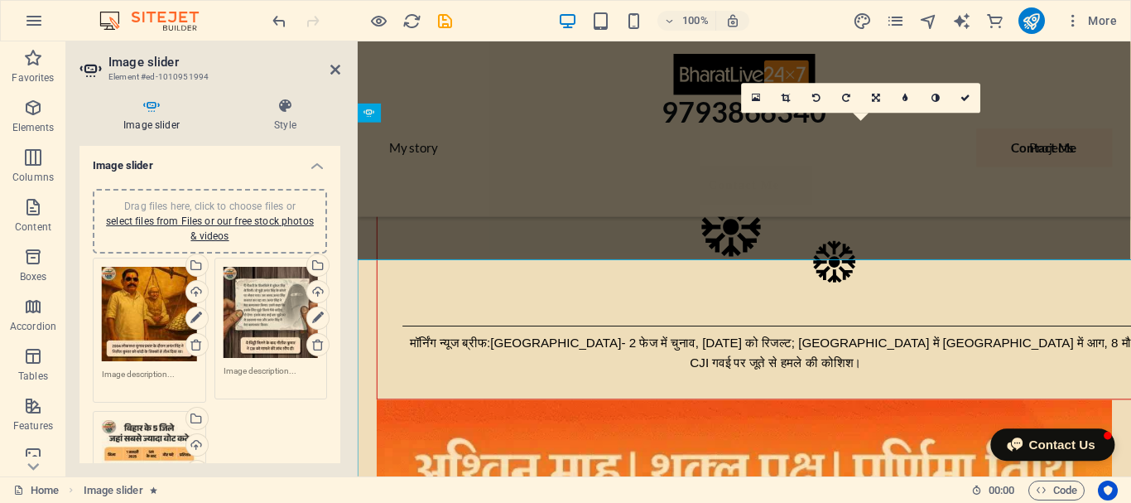
scroll to position [904, 0]
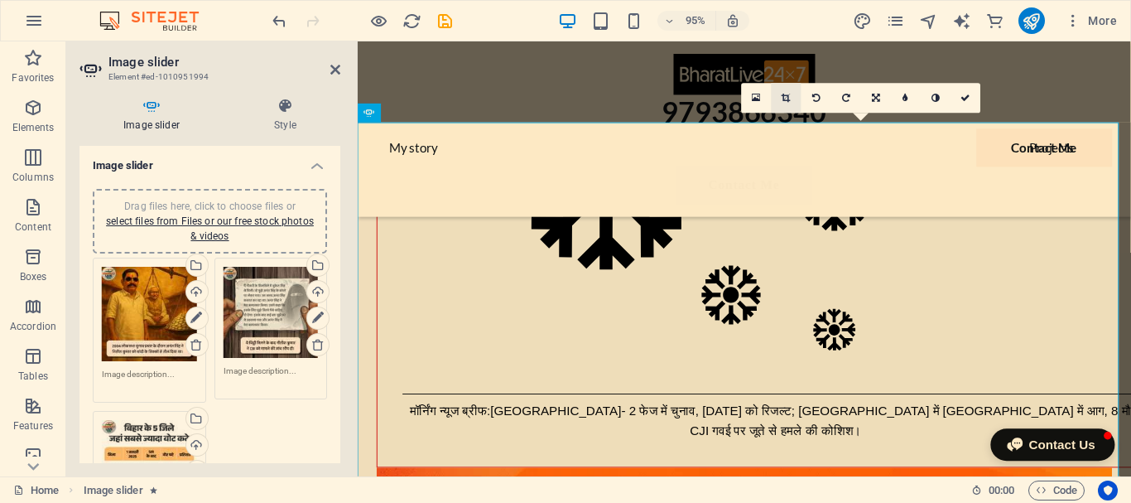
click at [784, 99] on icon at bounding box center [786, 98] width 9 height 9
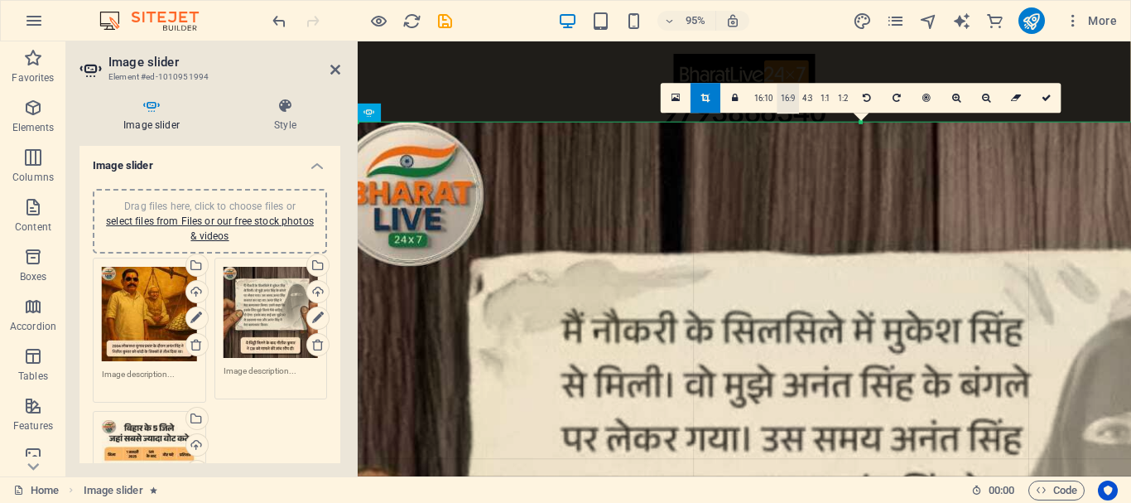
click at [784, 103] on link "16:9" at bounding box center [788, 99] width 22 height 30
click at [982, 98] on icon at bounding box center [986, 98] width 9 height 9
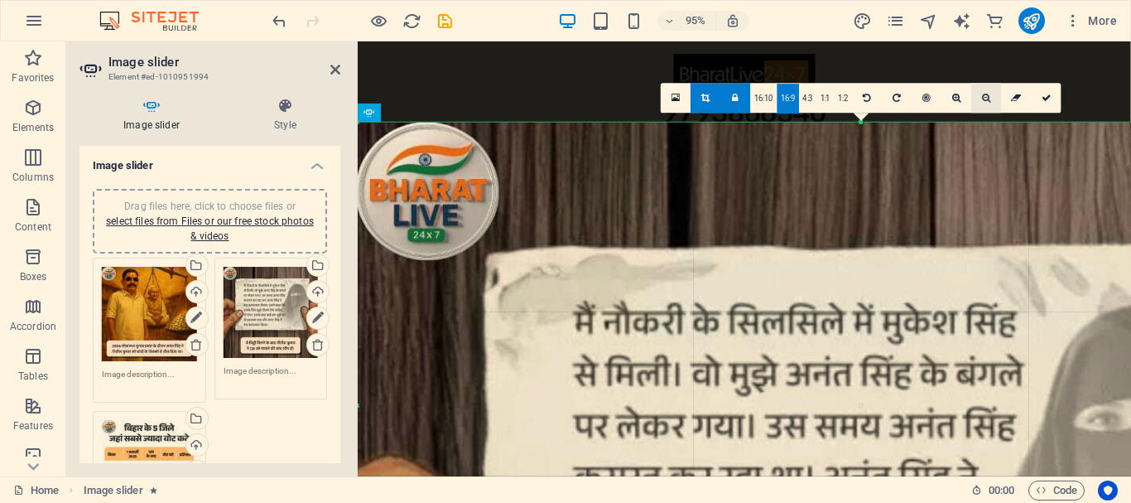
click at [982, 98] on icon at bounding box center [986, 98] width 9 height 9
click at [979, 98] on link at bounding box center [987, 98] width 30 height 30
click at [735, 101] on icon at bounding box center [736, 98] width 7 height 9
click at [986, 97] on icon at bounding box center [986, 98] width 9 height 9
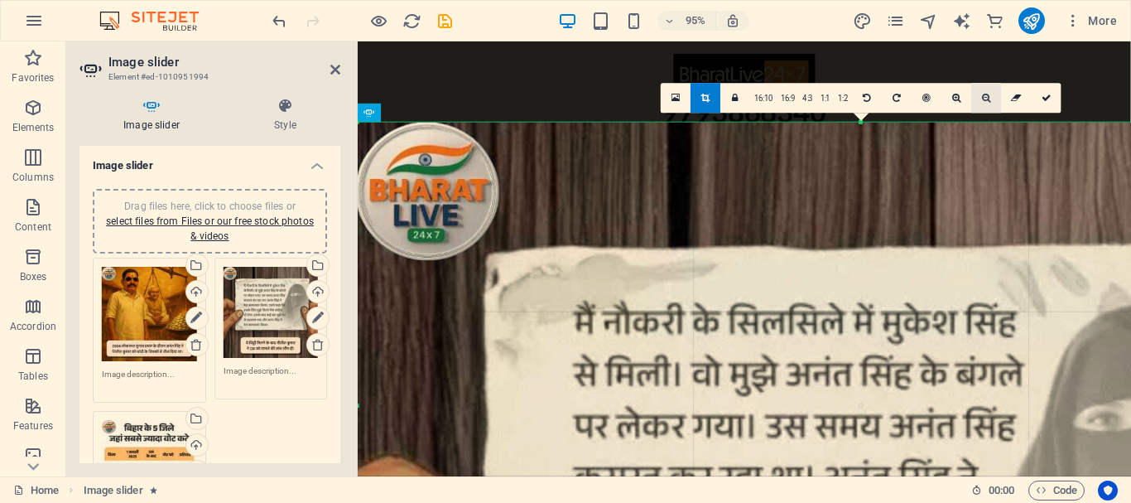
click at [986, 97] on icon at bounding box center [986, 98] width 9 height 9
click at [1047, 97] on icon at bounding box center [1047, 98] width 10 height 9
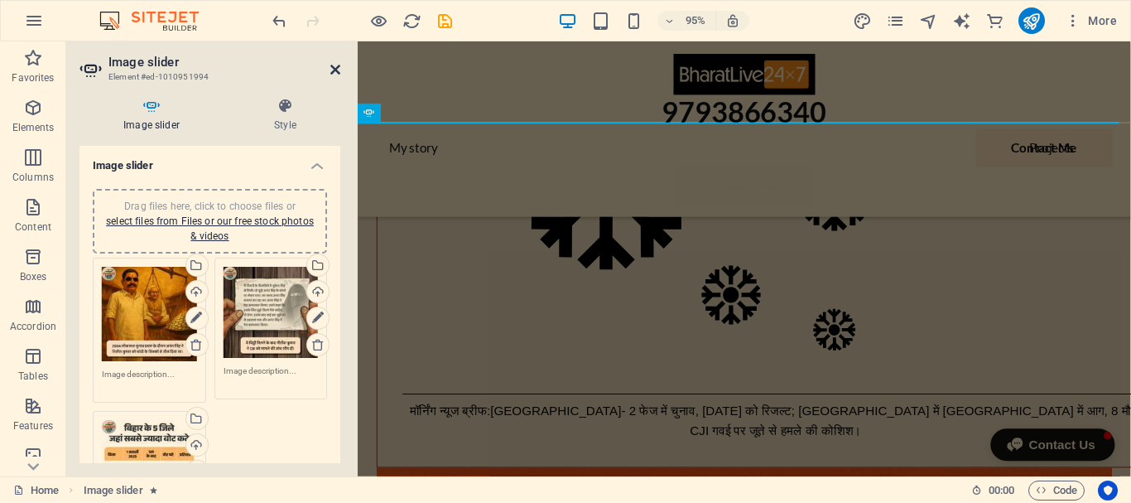
click at [335, 70] on icon at bounding box center [335, 69] width 10 height 13
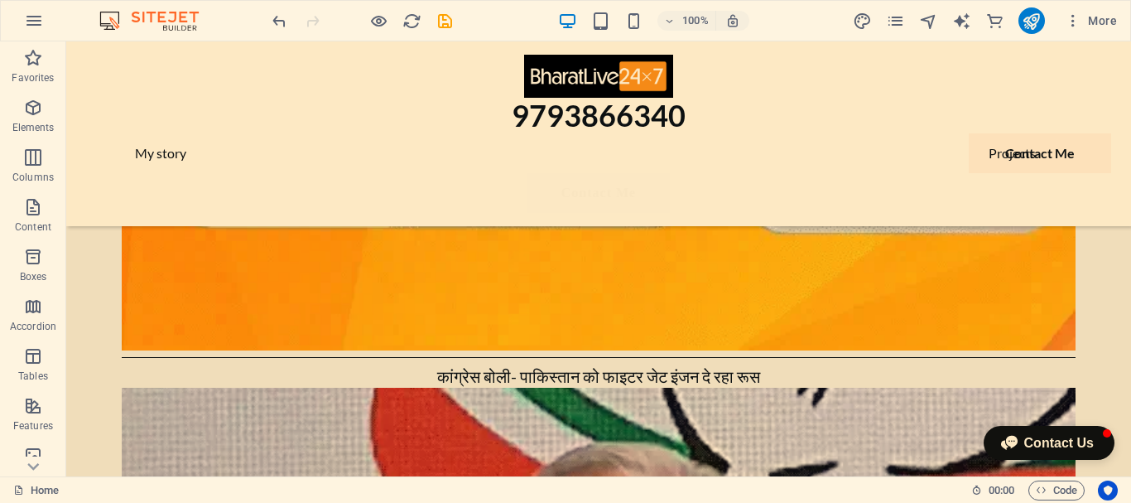
scroll to position [0, 0]
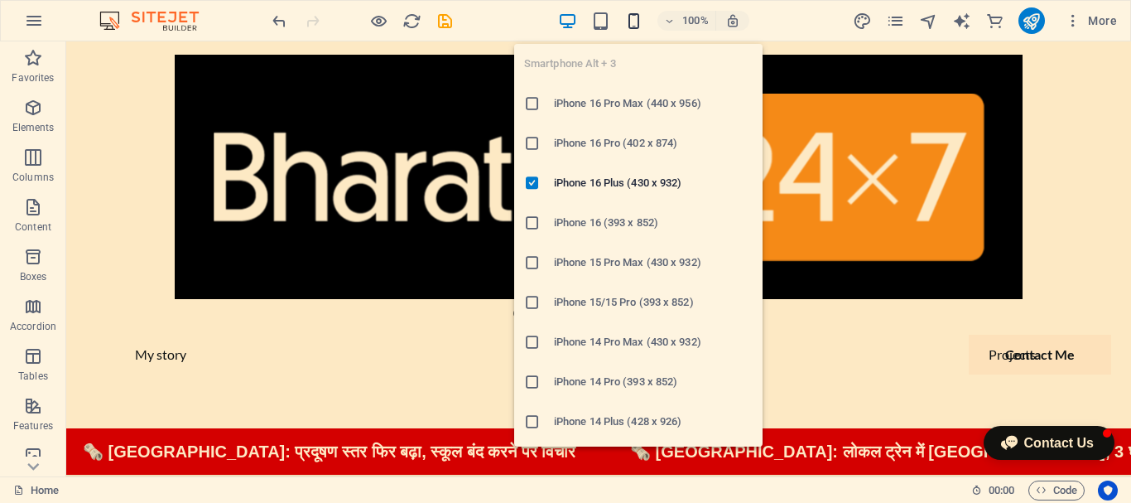
click at [633, 27] on icon "button" at bounding box center [633, 21] width 19 height 19
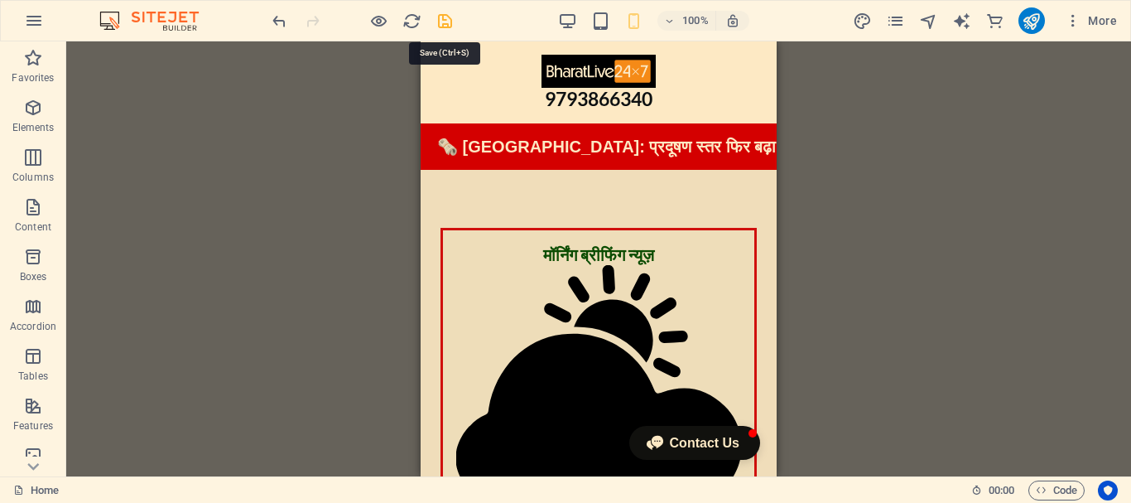
click at [442, 22] on icon "save" at bounding box center [445, 21] width 19 height 19
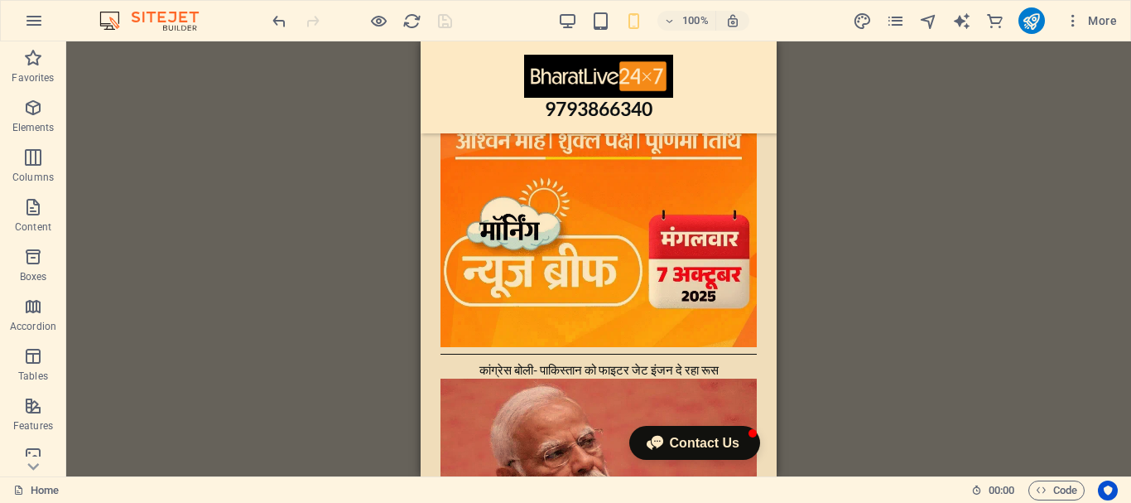
scroll to position [692, 0]
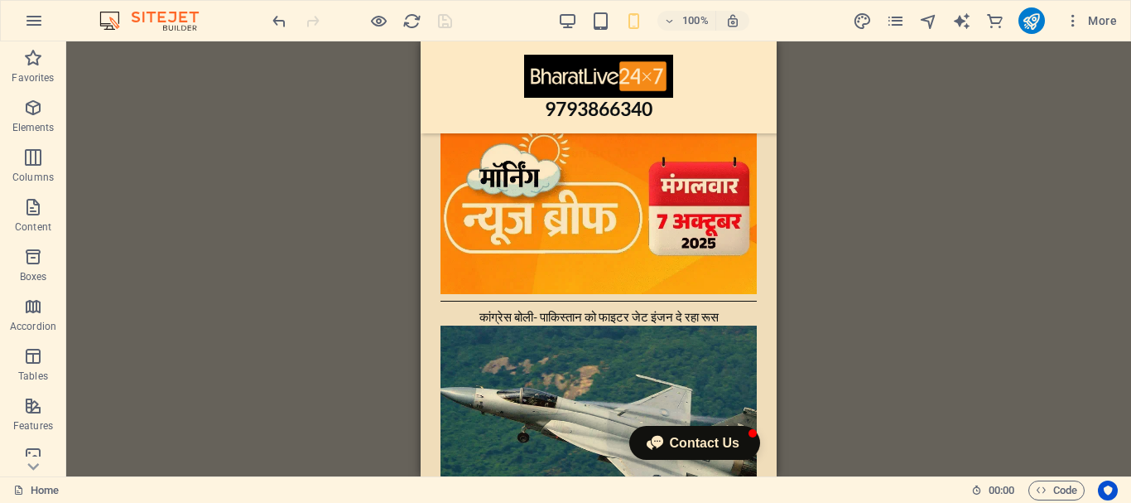
click at [779, 97] on div "H2 Text image overlap Container Image Spacer Menu Bar HTML Menu Logo Logo Text …" at bounding box center [598, 258] width 1065 height 435
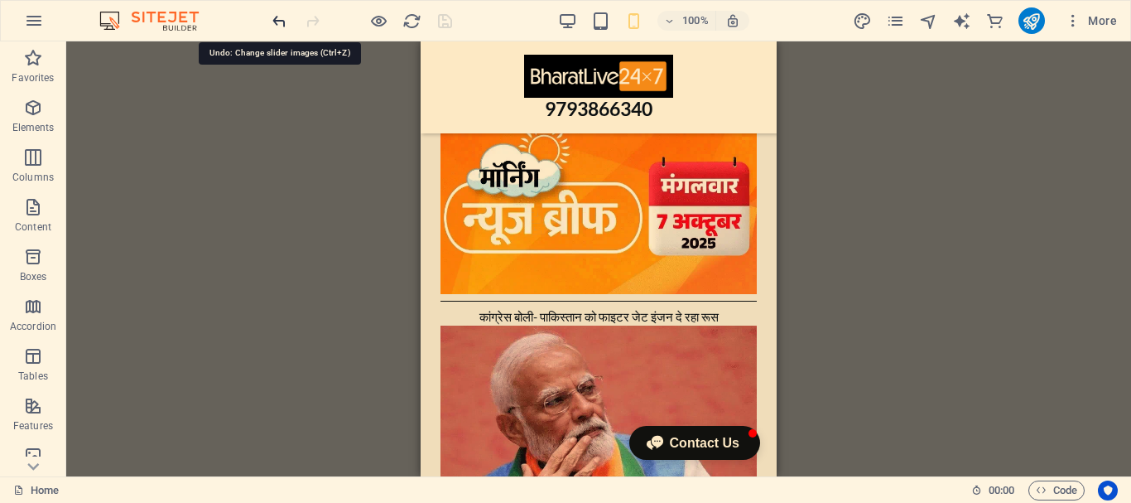
click at [277, 17] on icon "undo" at bounding box center [279, 21] width 19 height 19
click at [273, 18] on icon "undo" at bounding box center [279, 21] width 19 height 19
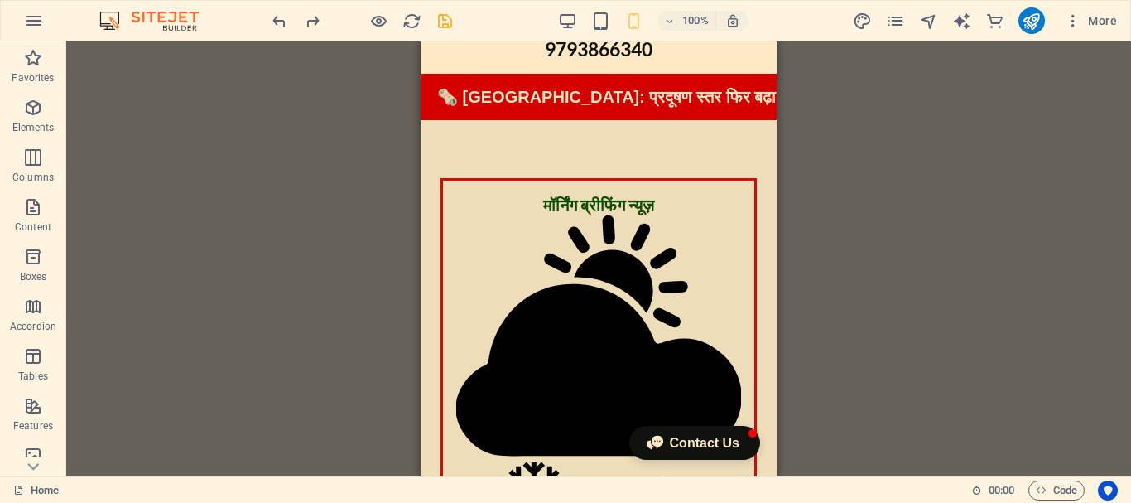
scroll to position [0, 0]
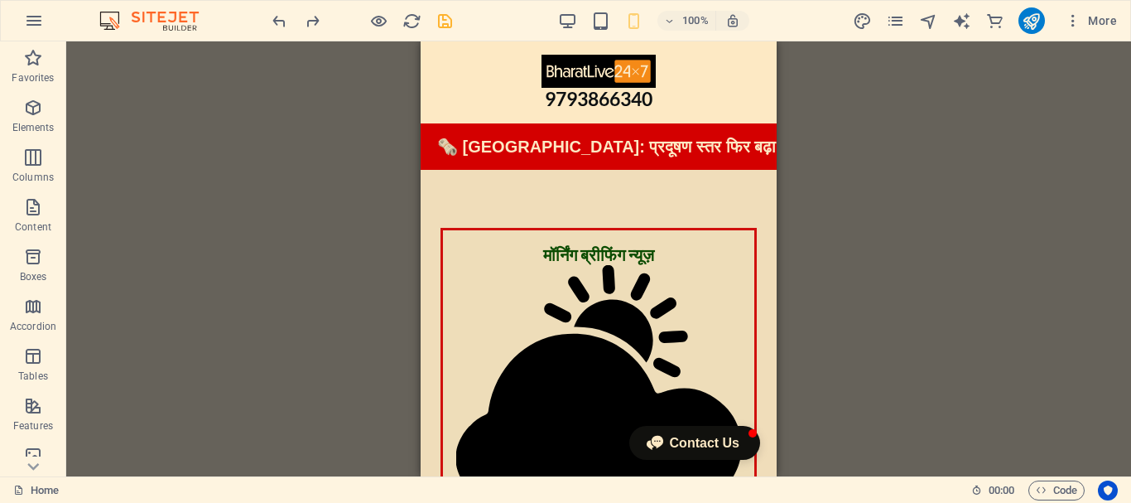
click at [778, 42] on div "H2 Text image overlap Container Image Spacer Menu Bar HTML Menu Logo Logo Text …" at bounding box center [598, 258] width 1065 height 435
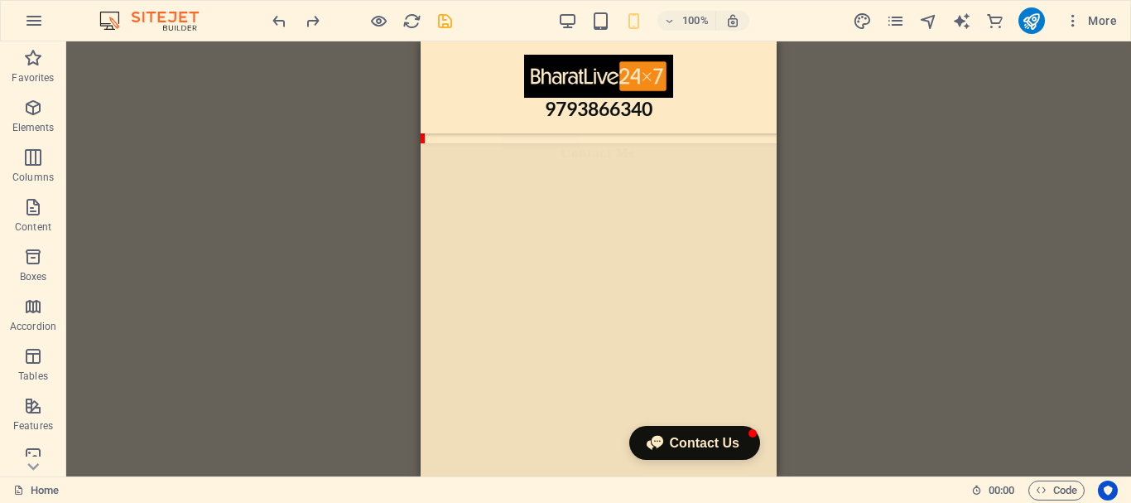
scroll to position [2553, 0]
click at [785, 151] on div "H2 Text image overlap Container Image Spacer Menu Bar HTML Menu Logo Logo Text …" at bounding box center [598, 258] width 1065 height 435
click at [489, 166] on icon at bounding box center [489, 166] width 9 height 17
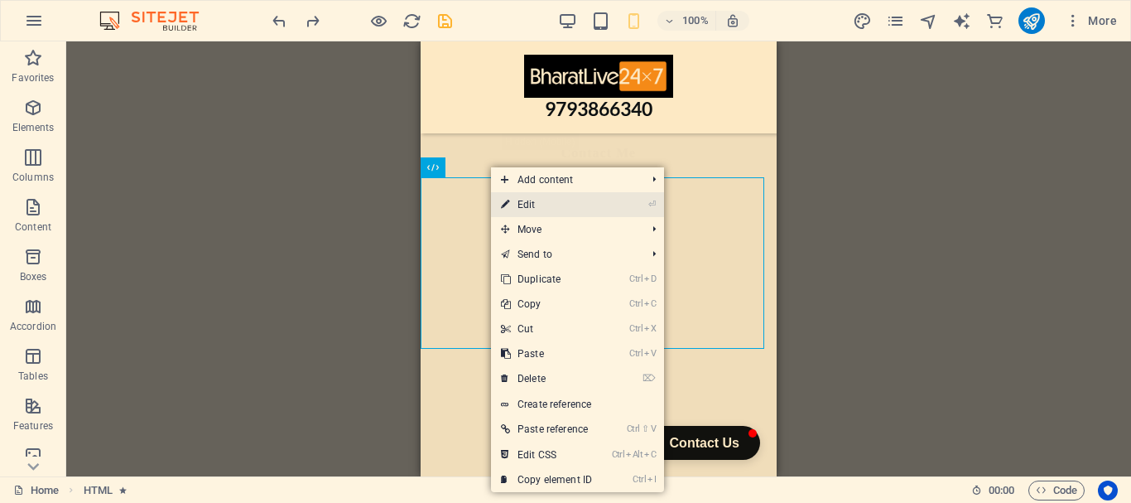
click at [525, 204] on link "⏎ Edit" at bounding box center [546, 204] width 111 height 25
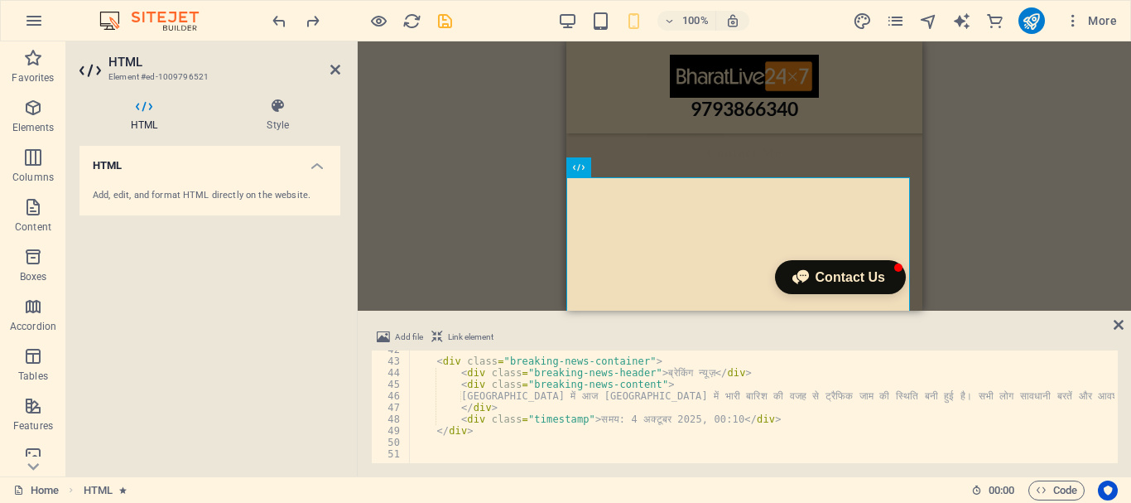
scroll to position [0, 23]
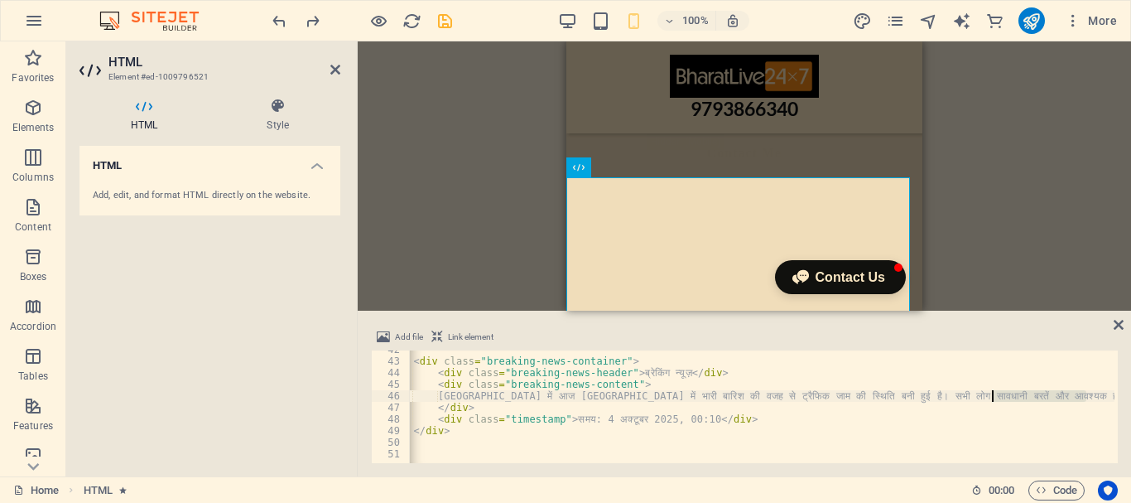
drag, startPoint x: 1112, startPoint y: 395, endPoint x: 992, endPoint y: 395, distance: 120.1
click at [992, 395] on div "42 43 44 45 46 47 48 49 50 51 < div class = "breaking-news-container" > < div c…" at bounding box center [744, 406] width 747 height 113
click at [1097, 392] on div "< div class = "breaking-news-container" > < div class = "breaking-news-header" …" at bounding box center [788, 410] width 805 height 133
click at [1086, 393] on div "< div class = "breaking-news-container" > < div class = "breaking-news-header" …" at bounding box center [788, 410] width 805 height 133
click at [1088, 394] on div "< div class = "breaking-news-container" > < div class = "breaking-news-header" …" at bounding box center [788, 410] width 805 height 133
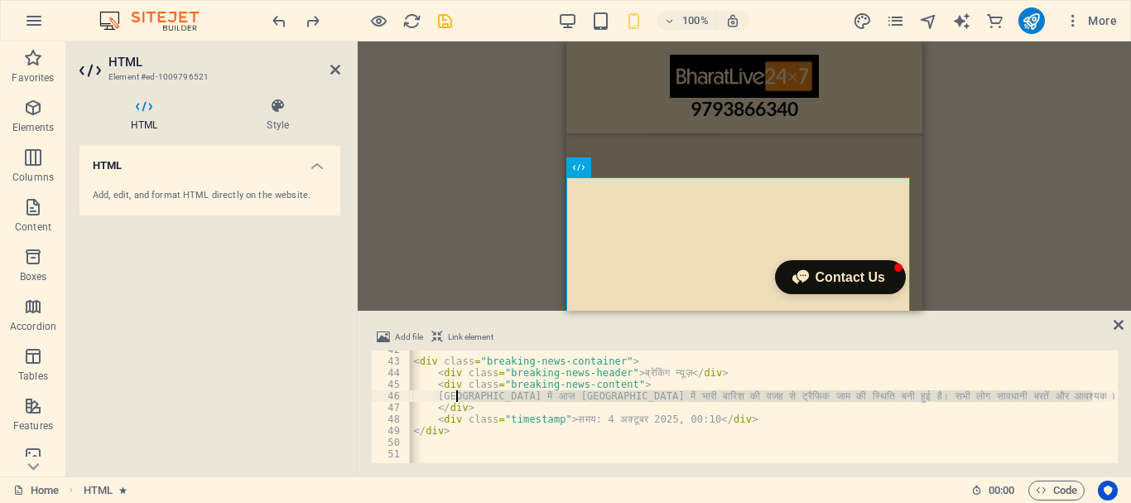
drag, startPoint x: 1092, startPoint y: 397, endPoint x: 453, endPoint y: 396, distance: 638.6
click at [453, 396] on div "< div class = "breaking-news-container" > < div class = "breaking-news-header" …" at bounding box center [788, 410] width 805 height 133
paste textarea "महागठबंधन की मजबूती वाले इलाके दो हिस्सों में बंटे, जानिए किसे फायदा-किसे नुकसान"
type textarea "महागठबंधन की मजबूती वाले इलाके दो हिस्सों में बंटे, जानिए किसे फायदा-किसे नुकसा…"
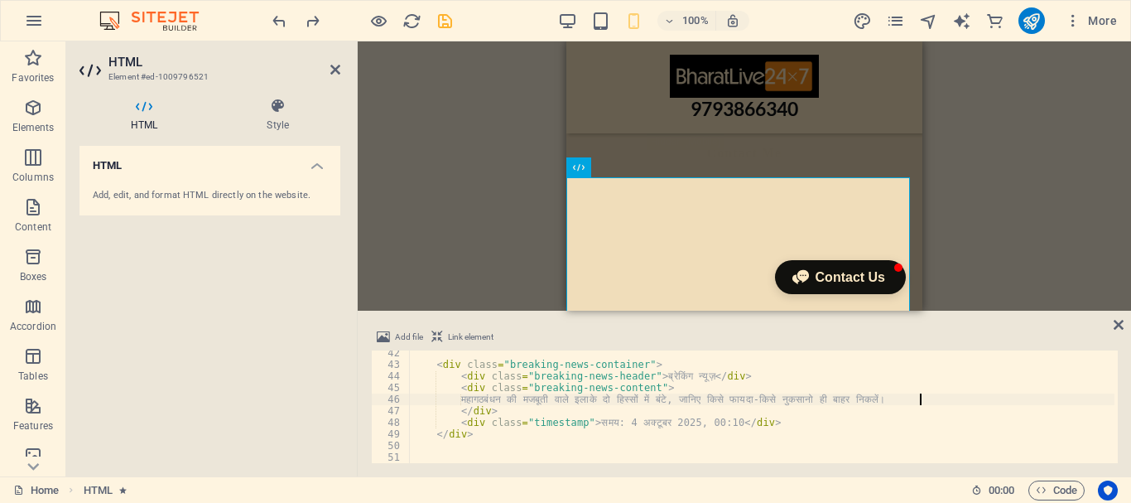
scroll to position [479, 0]
click at [1119, 322] on icon at bounding box center [1119, 324] width 10 height 13
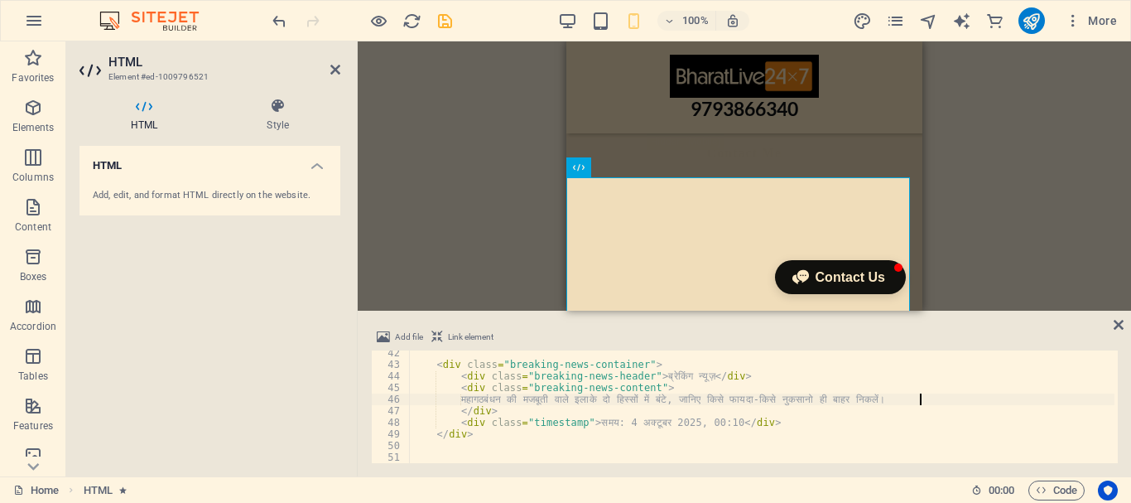
click at [935, 402] on div "< div class = "breaking-news-container" > < div class = "breaking-news-header" …" at bounding box center [762, 415] width 706 height 136
click at [922, 398] on div "< div class = "breaking-news-container" > < div class = "breaking-news-header" …" at bounding box center [762, 415] width 706 height 136
drag, startPoint x: 910, startPoint y: 398, endPoint x: 469, endPoint y: 398, distance: 441.4
click at [469, 398] on div "< div class = "breaking-news-container" > < div class = "breaking-news-header" …" at bounding box center [762, 415] width 706 height 136
drag, startPoint x: 465, startPoint y: 398, endPoint x: 918, endPoint y: 395, distance: 453.1
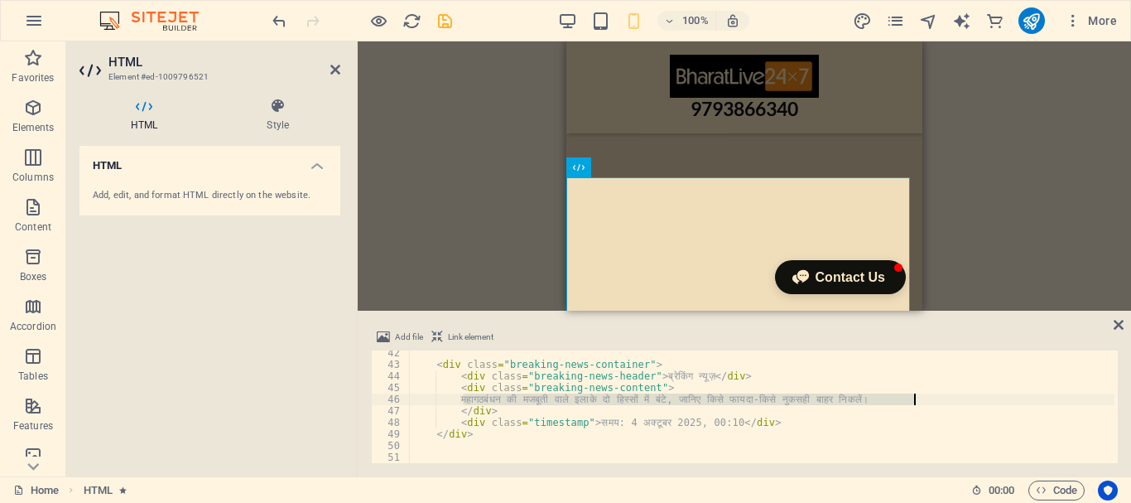
click at [918, 395] on div "< div class = "breaking-news-container" > < div class = "breaking-news-header" …" at bounding box center [762, 415] width 706 height 136
drag, startPoint x: 894, startPoint y: 398, endPoint x: 841, endPoint y: 399, distance: 53.9
click at [841, 399] on div "< div class = "breaking-news-container" > < div class = "breaking-news-header" …" at bounding box center [762, 415] width 706 height 136
click at [862, 399] on div "< div class = "breaking-news-container" > < div class = "breaking-news-header" …" at bounding box center [762, 415] width 706 height 136
click at [856, 398] on div "< div class = "breaking-news-container" > < div class = "breaking-news-header" …" at bounding box center [762, 415] width 706 height 136
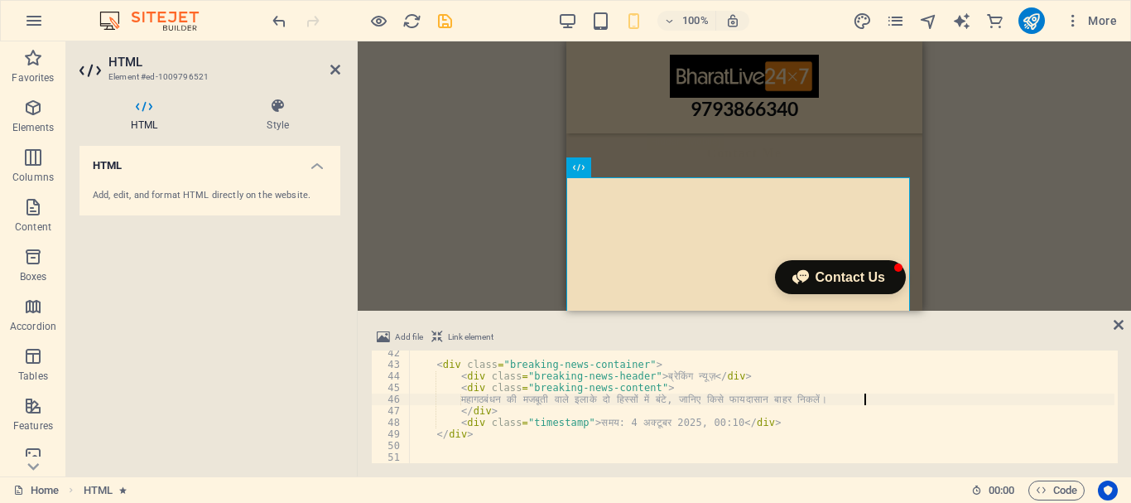
click at [862, 401] on div "< div class = "breaking-news-container" > < div class = "breaking-news-header" …" at bounding box center [762, 415] width 706 height 136
click at [860, 400] on div "< div class = "breaking-news-container" > < div class = "breaking-news-header" …" at bounding box center [762, 415] width 706 height 136
drag, startPoint x: 870, startPoint y: 397, endPoint x: 456, endPoint y: 403, distance: 414.2
click at [456, 403] on div "< div class = "breaking-news-container" > < div class = "breaking-news-header" …" at bounding box center [762, 415] width 706 height 136
drag, startPoint x: 881, startPoint y: 399, endPoint x: 907, endPoint y: 403, distance: 25.9
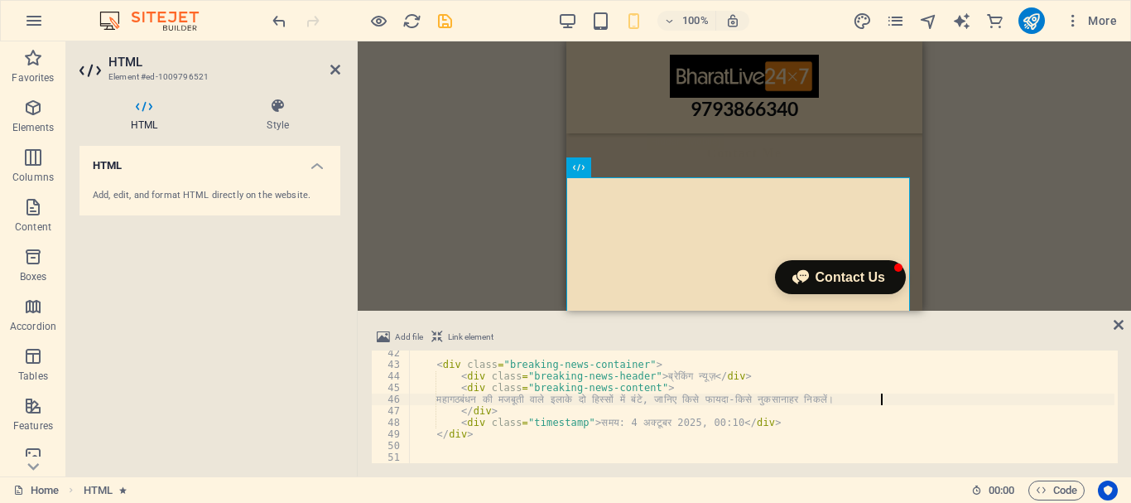
click at [882, 399] on div "< div class = "breaking-news-container" > < div class = "breaking-news-header" …" at bounding box center [762, 415] width 706 height 136
click at [481, 437] on div "< div class = "breaking-news-container" > < div class = "breaking-news-header" …" at bounding box center [762, 415] width 706 height 136
type textarea "</div>"
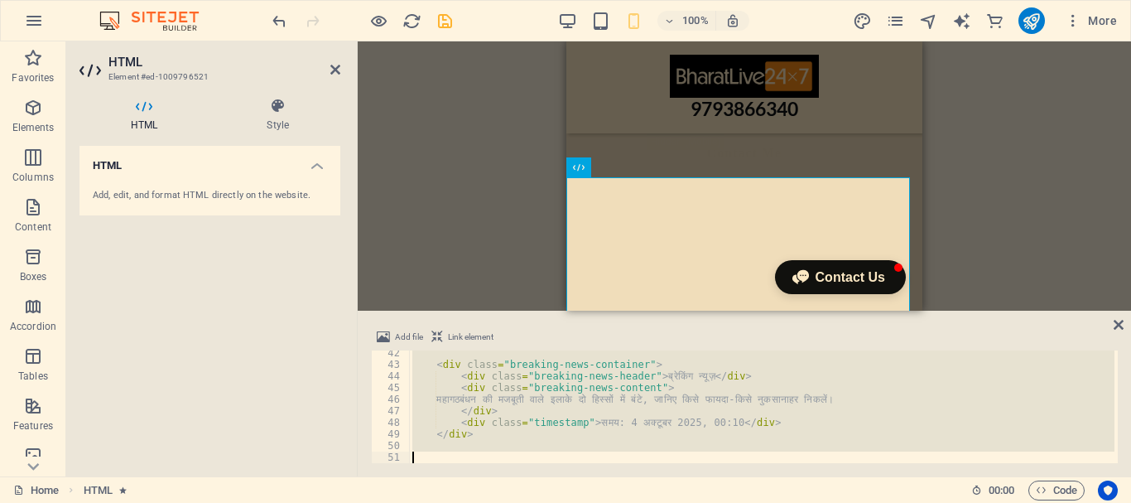
click at [477, 436] on div "< div class = "breaking-news-container" > < div class = "breaking-news-header" …" at bounding box center [762, 406] width 706 height 113
type textarea "</div>"
paste textarea
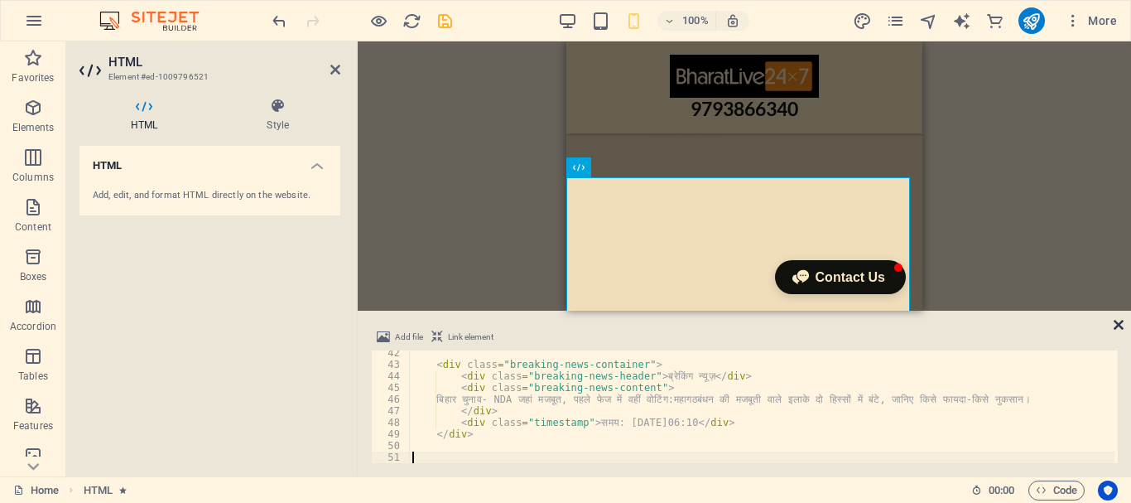
click at [1119, 324] on icon at bounding box center [1119, 324] width 10 height 13
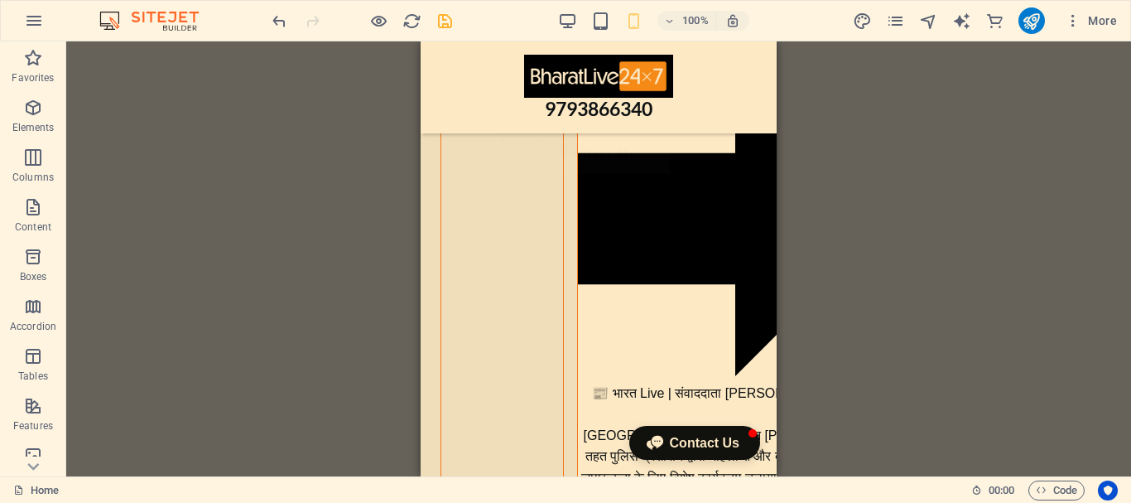
scroll to position [5345, 0]
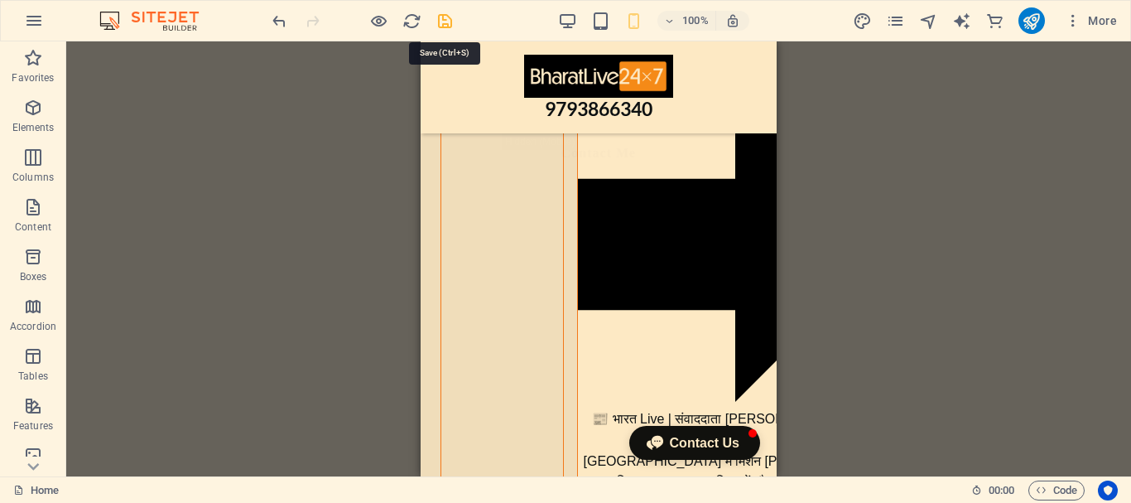
click at [443, 21] on icon "save" at bounding box center [445, 21] width 19 height 19
click at [443, 21] on div at bounding box center [362, 20] width 186 height 27
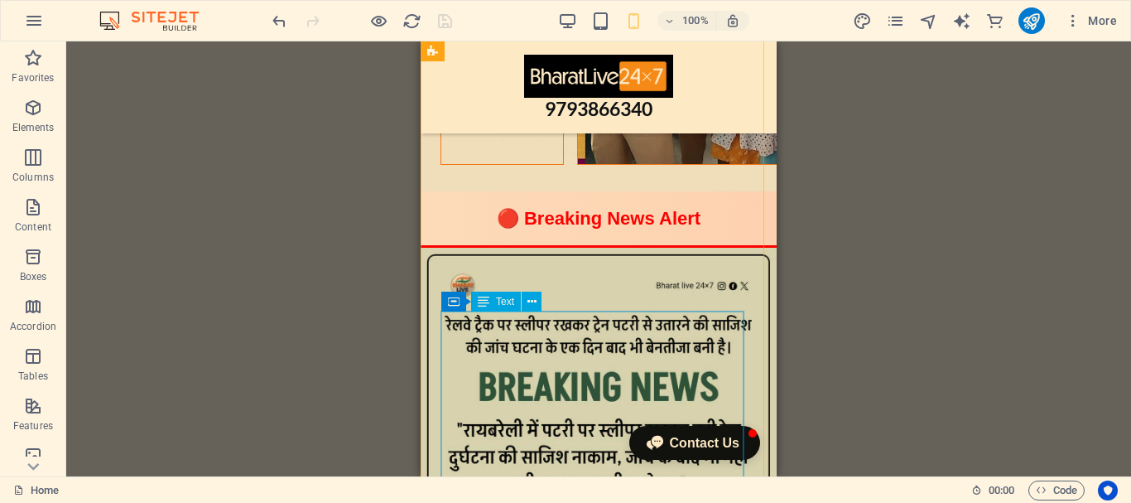
scroll to position [6358, 0]
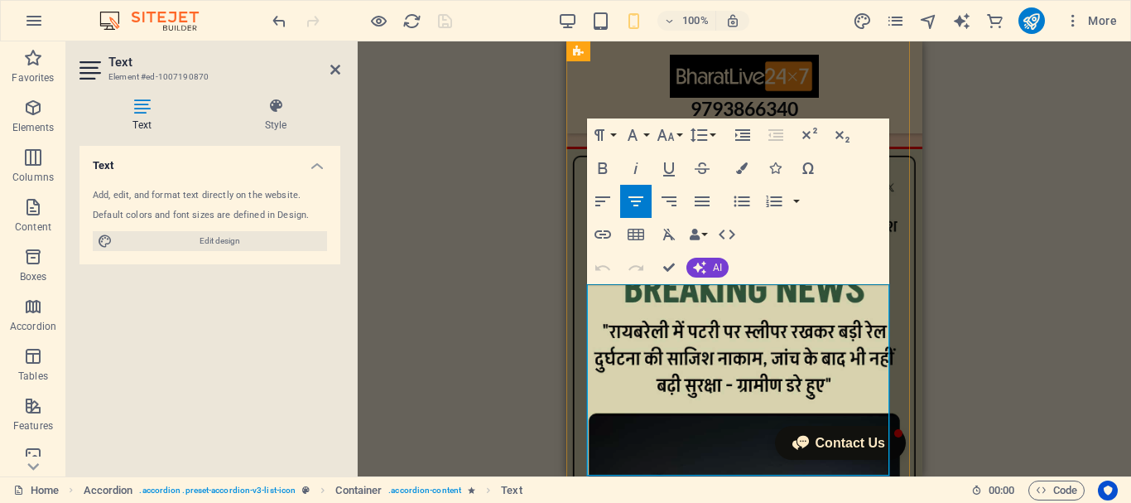
scroll to position [6441, 0]
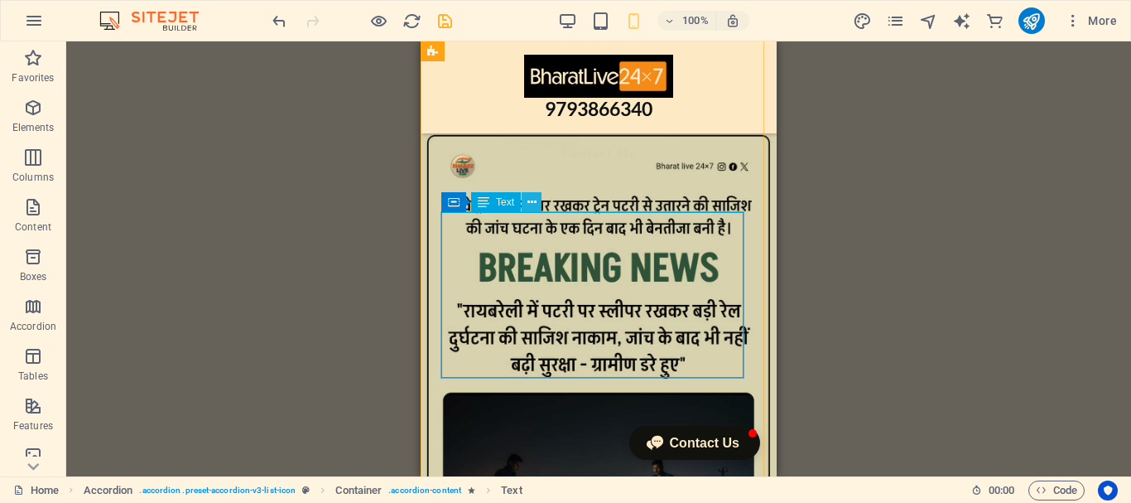
click at [534, 202] on icon at bounding box center [532, 202] width 9 height 17
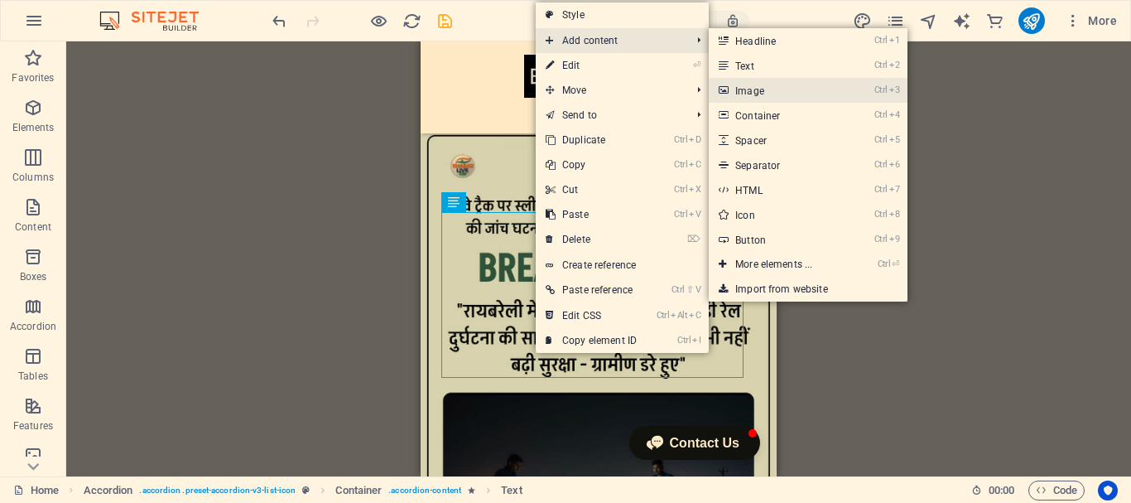
click at [764, 99] on link "Ctrl 3 Image" at bounding box center [777, 90] width 137 height 25
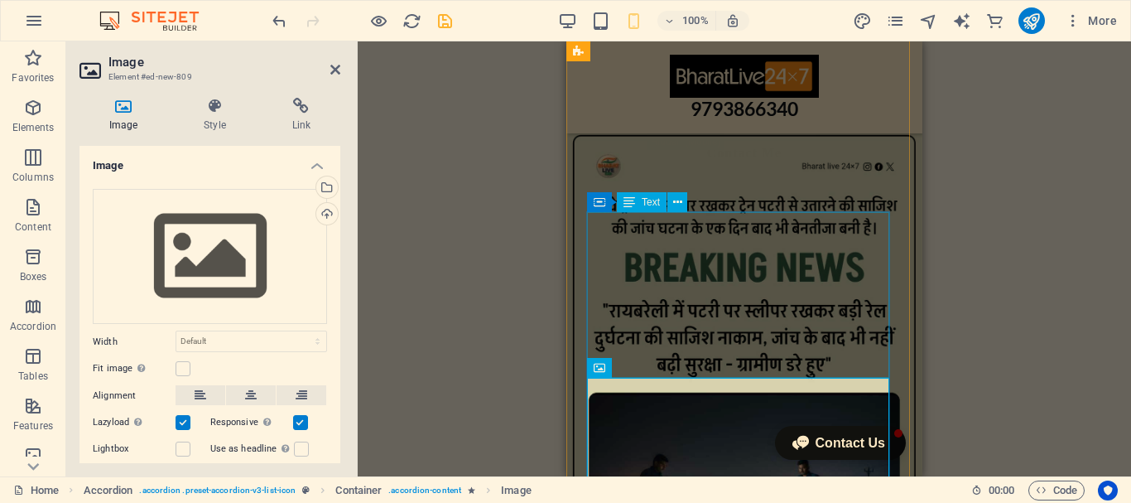
scroll to position [6375, 0]
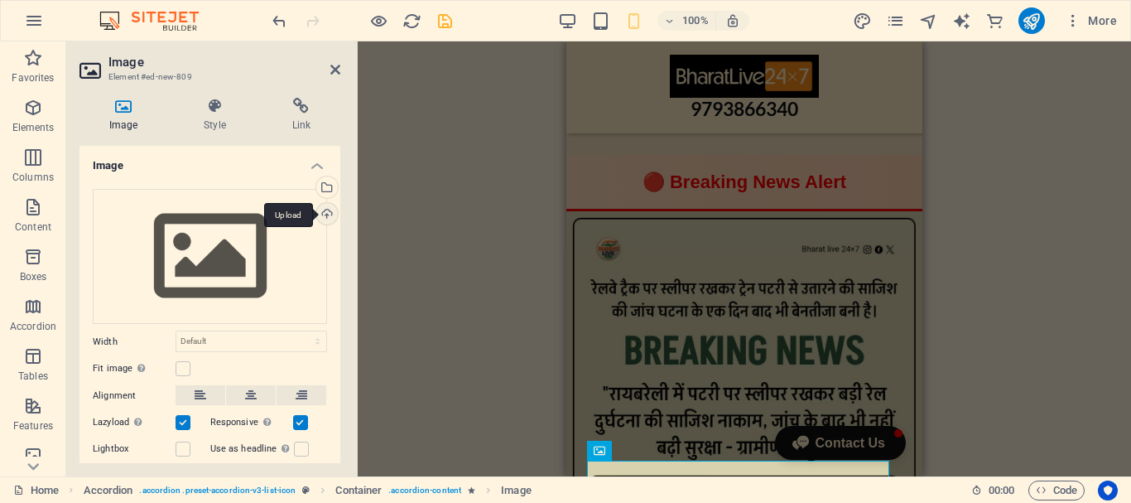
click at [323, 215] on div "Upload" at bounding box center [325, 215] width 25 height 25
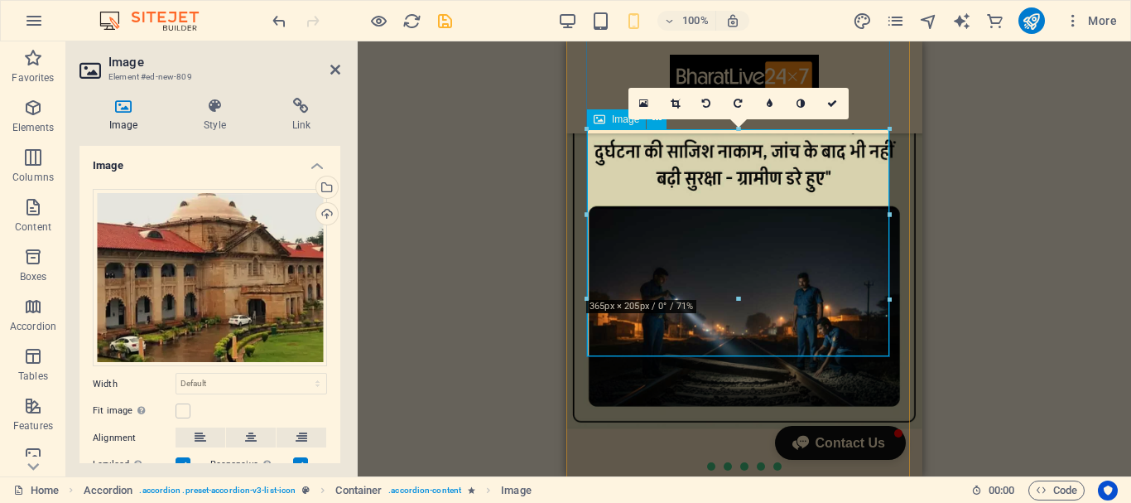
scroll to position [6623, 0]
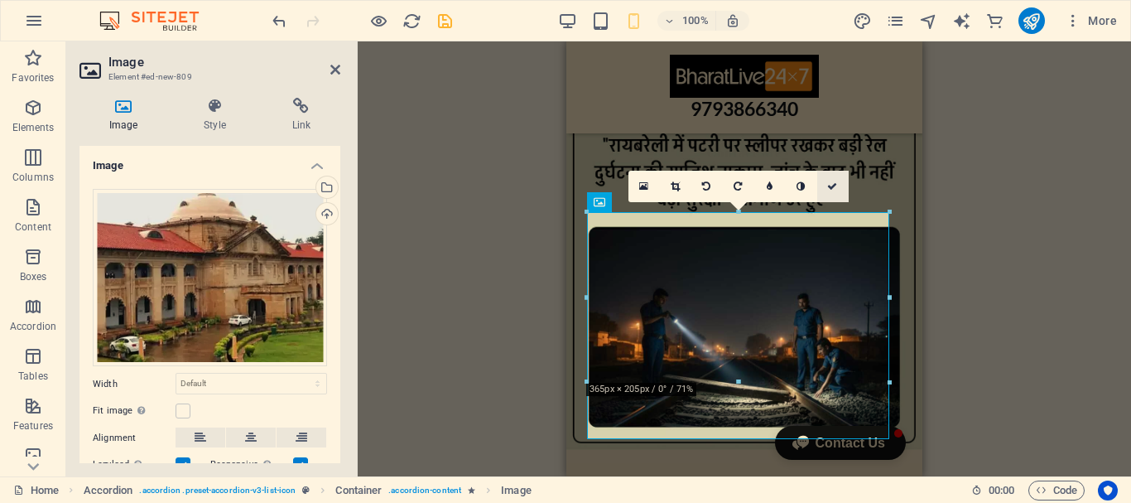
click at [835, 185] on icon at bounding box center [832, 186] width 10 height 10
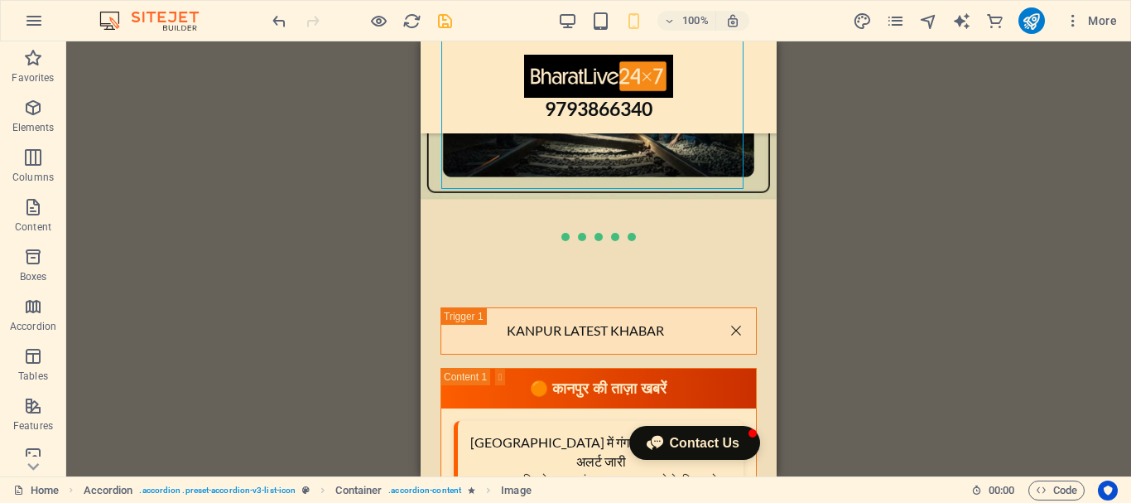
scroll to position [6926, 0]
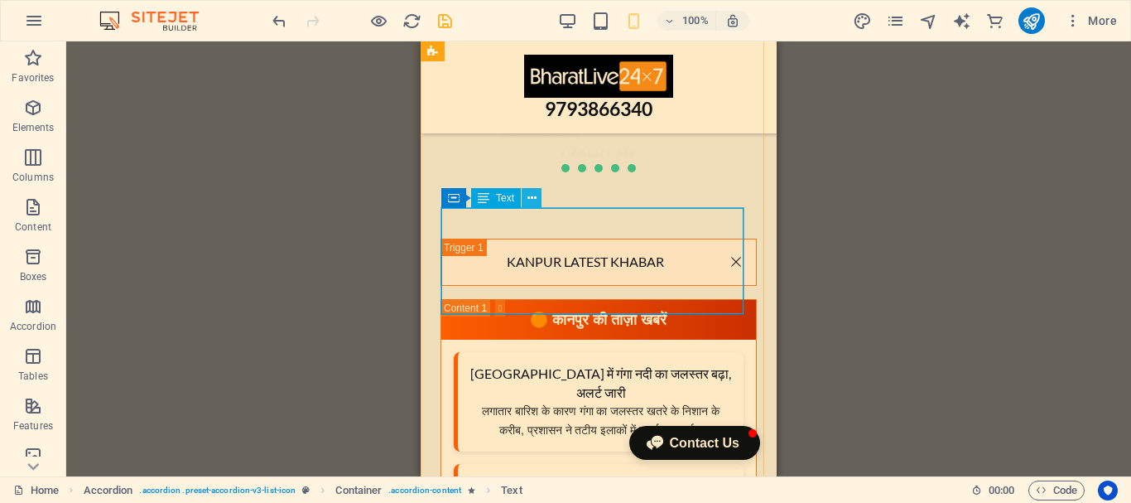
click at [530, 196] on icon at bounding box center [532, 198] width 9 height 17
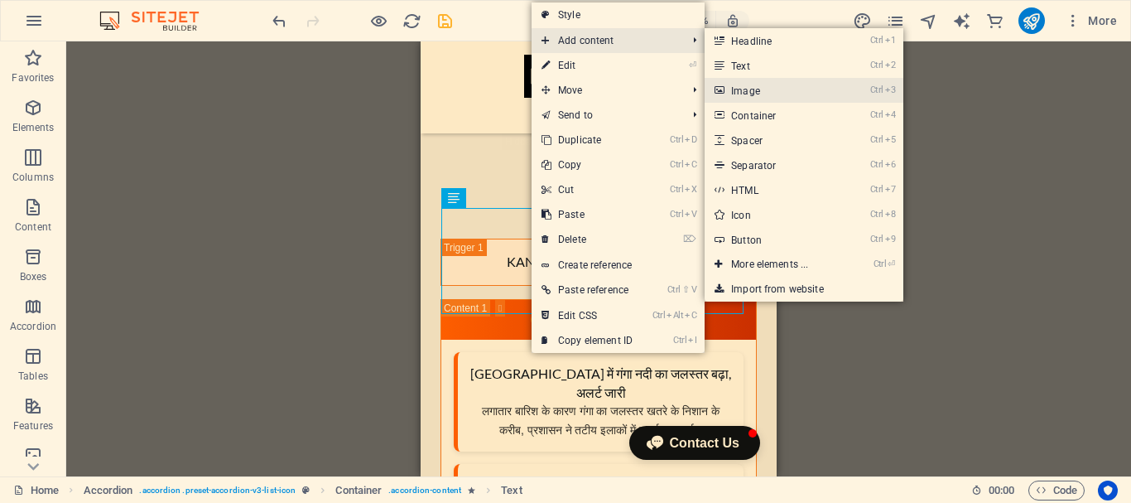
drag, startPoint x: 756, startPoint y: 90, endPoint x: 100, endPoint y: 200, distance: 665.1
click at [756, 90] on link "Ctrl 3 Image" at bounding box center [773, 90] width 137 height 25
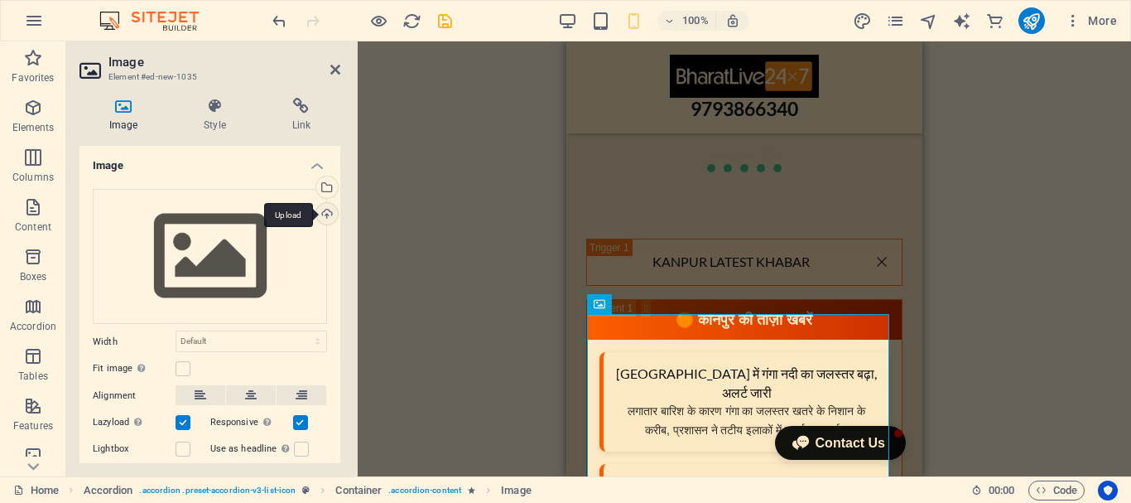
click at [326, 217] on div "Upload" at bounding box center [325, 215] width 25 height 25
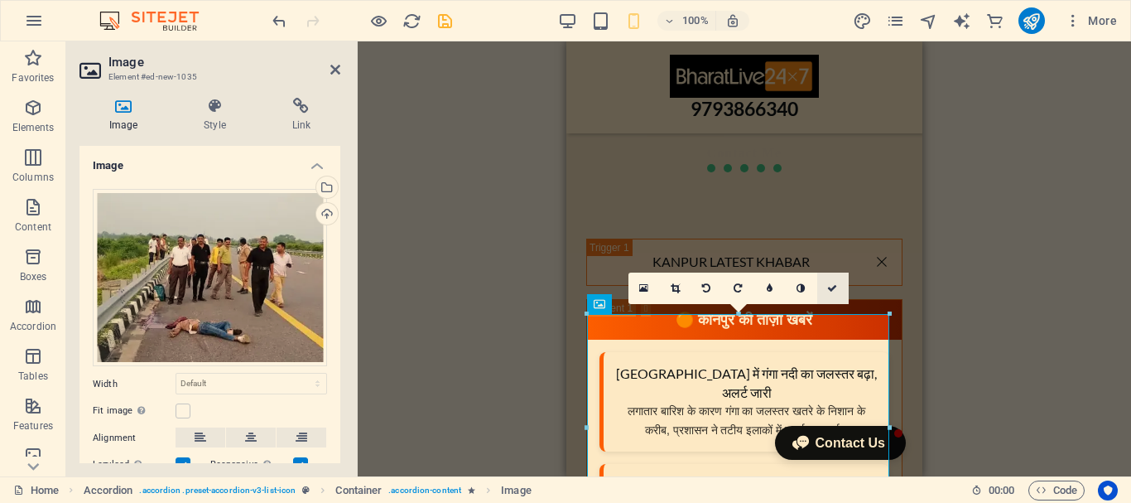
click at [831, 287] on icon at bounding box center [832, 288] width 10 height 10
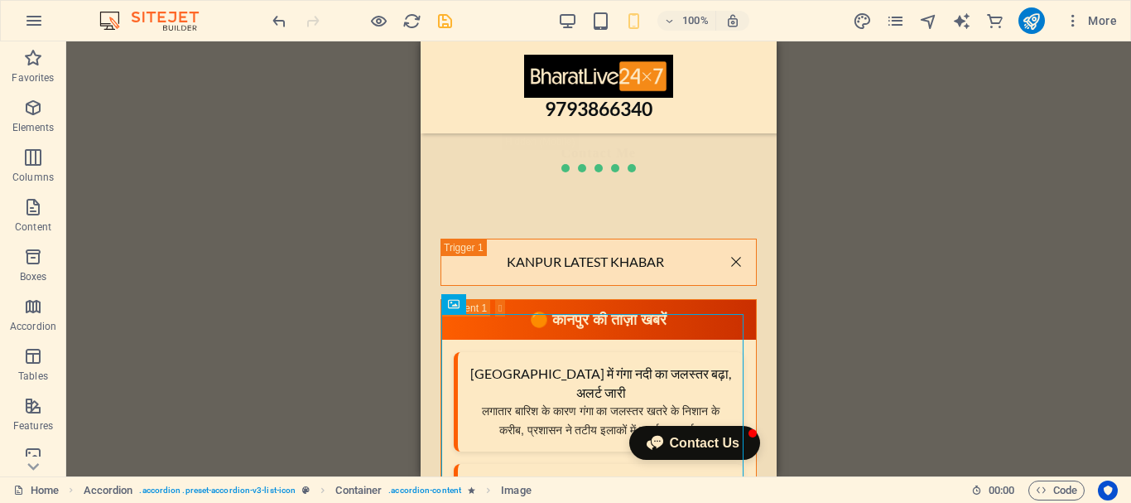
click at [441, 21] on icon "save" at bounding box center [445, 21] width 19 height 19
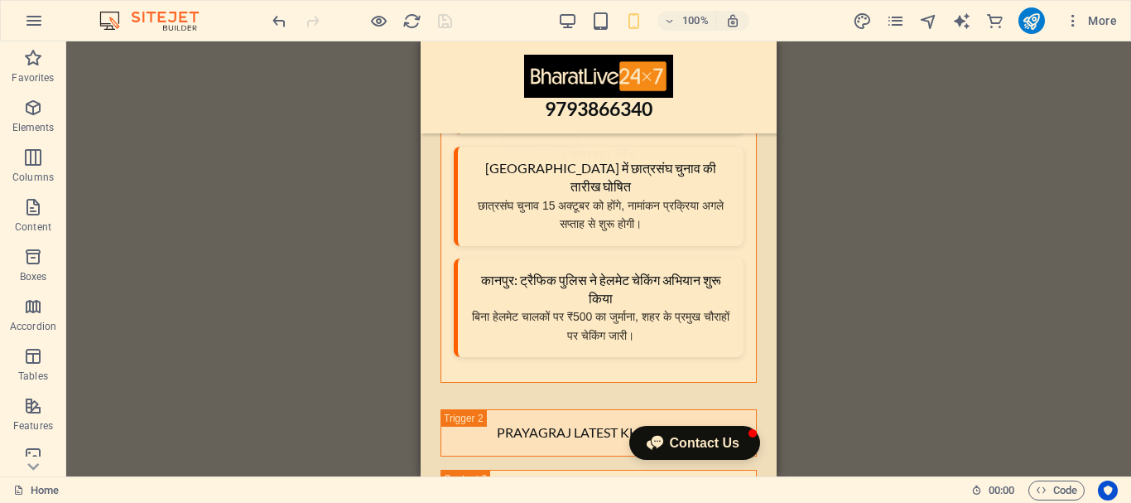
scroll to position [7286, 0]
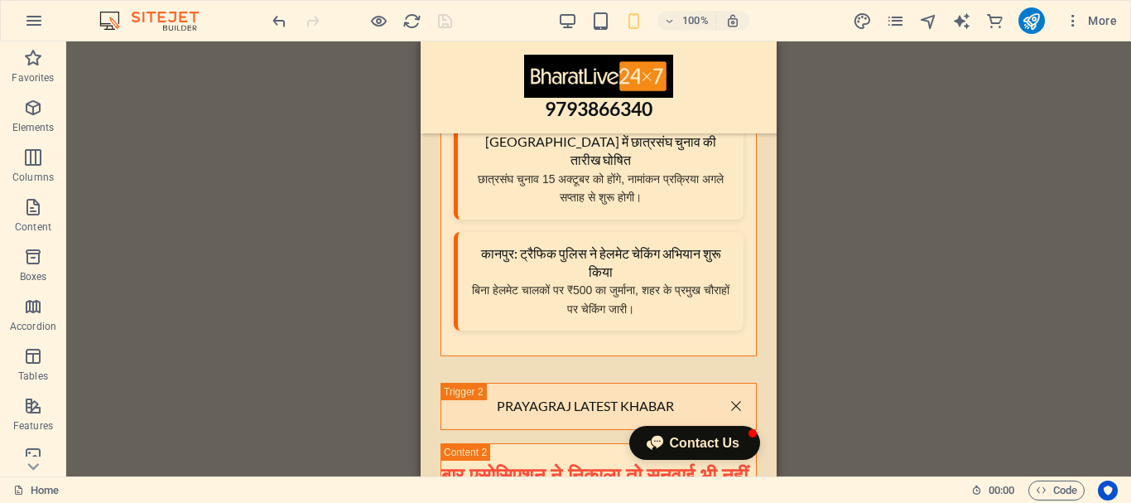
drag, startPoint x: 771, startPoint y: 275, endPoint x: 1199, endPoint y: 288, distance: 428.4
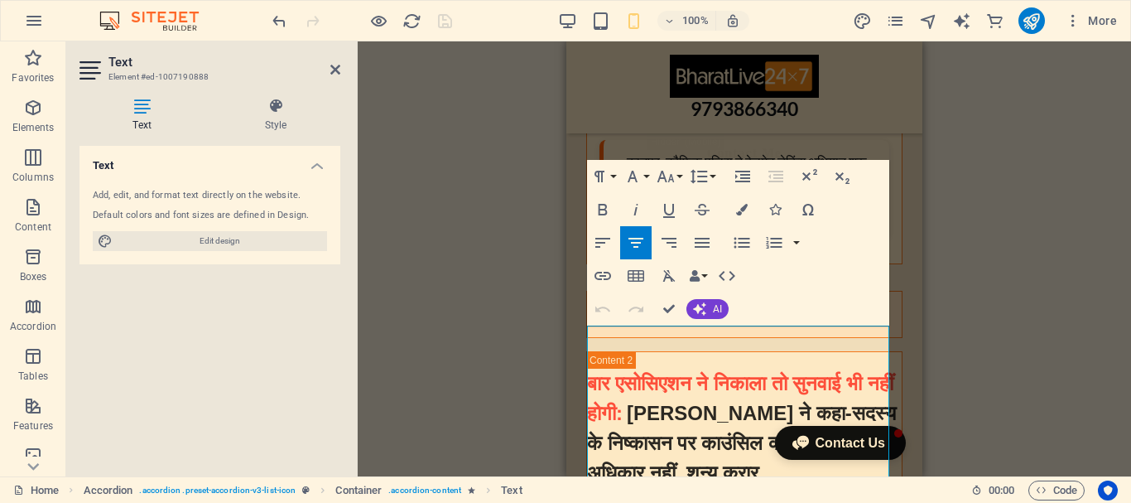
scroll to position [7431, 0]
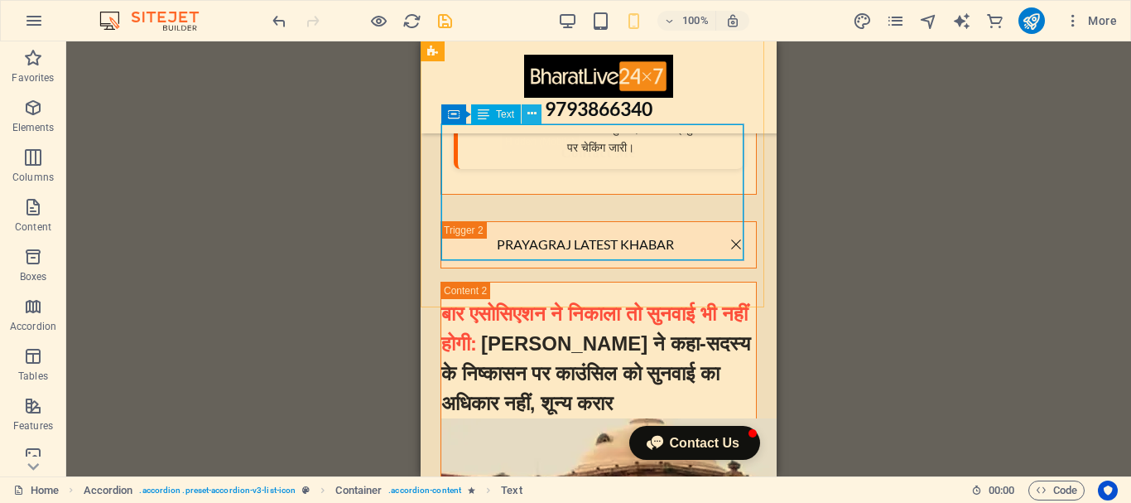
click at [534, 116] on icon at bounding box center [532, 113] width 9 height 17
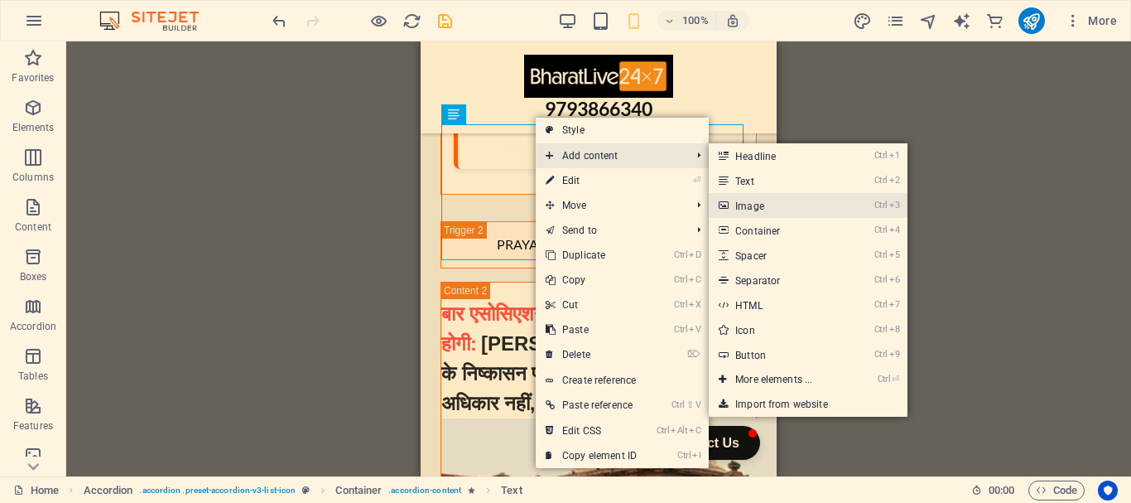
drag, startPoint x: 755, startPoint y: 204, endPoint x: 94, endPoint y: 163, distance: 662.2
click at [755, 204] on link "Ctrl 3 Image" at bounding box center [777, 205] width 137 height 25
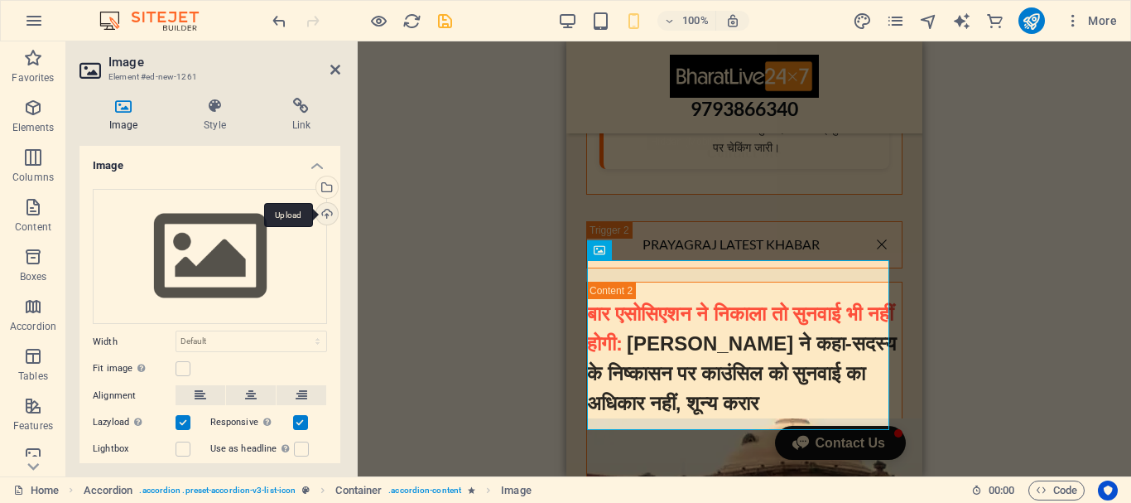
click at [327, 215] on div "Upload" at bounding box center [325, 215] width 25 height 25
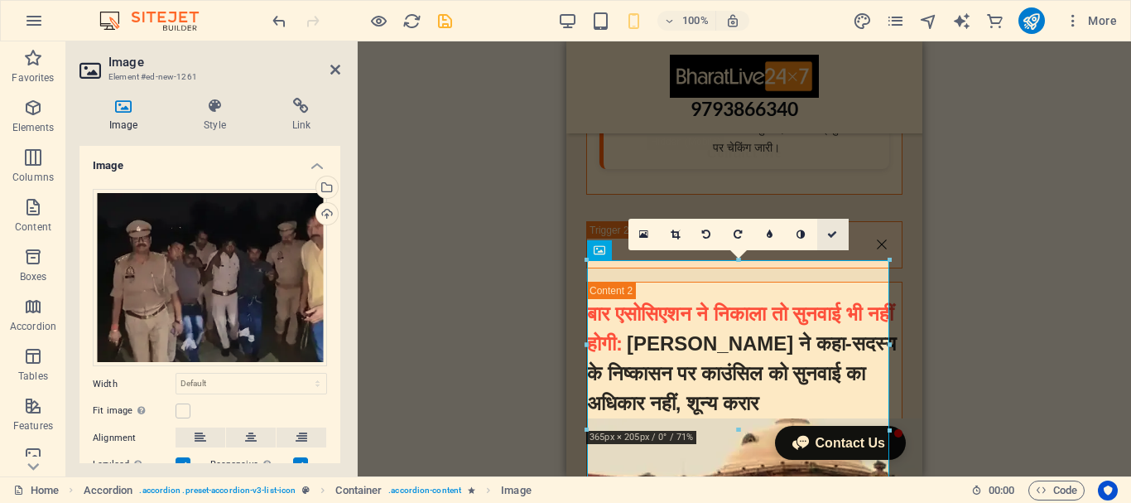
click at [836, 229] on icon at bounding box center [832, 234] width 10 height 10
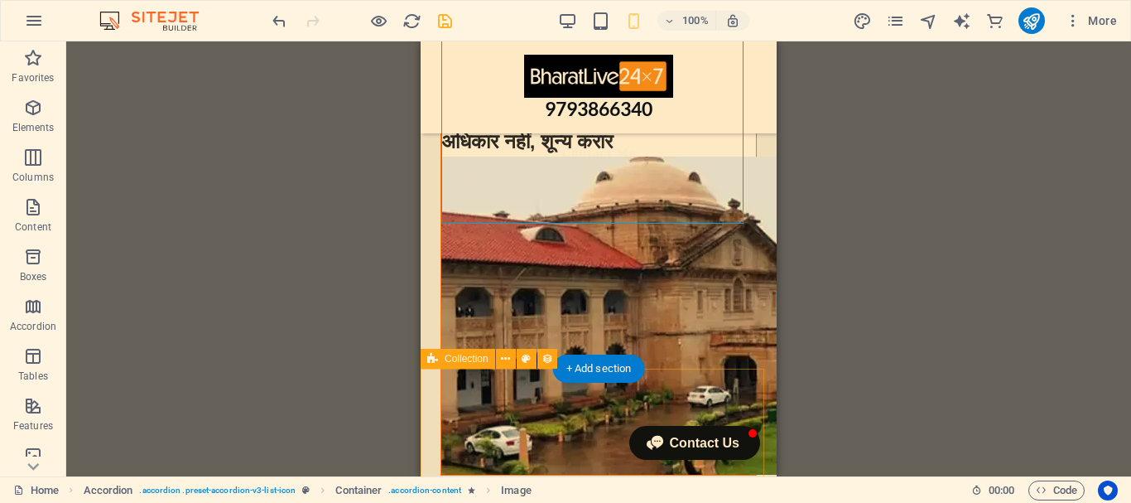
scroll to position [7696, 0]
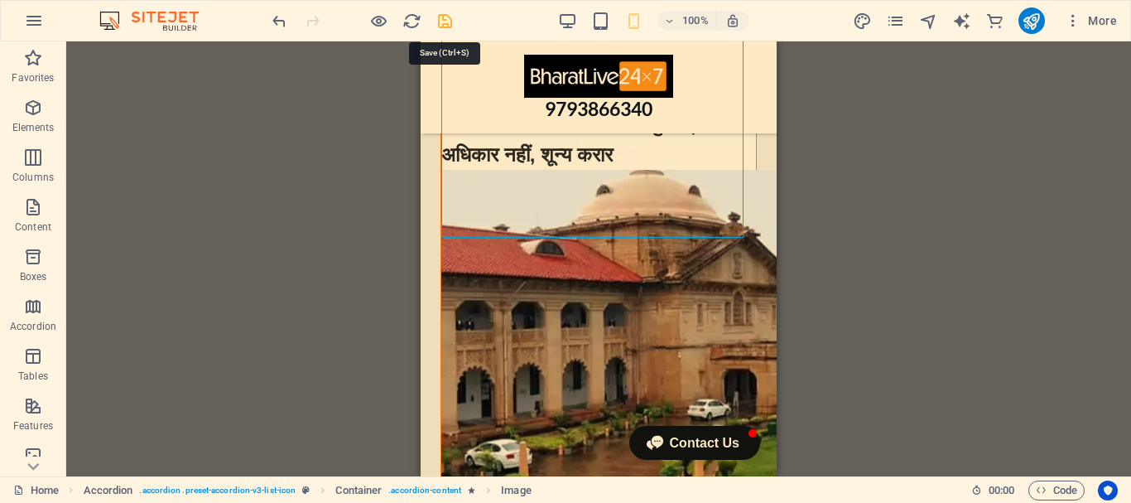
drag, startPoint x: 446, startPoint y: 23, endPoint x: 124, endPoint y: 34, distance: 322.4
click at [446, 23] on icon "save" at bounding box center [445, 21] width 19 height 19
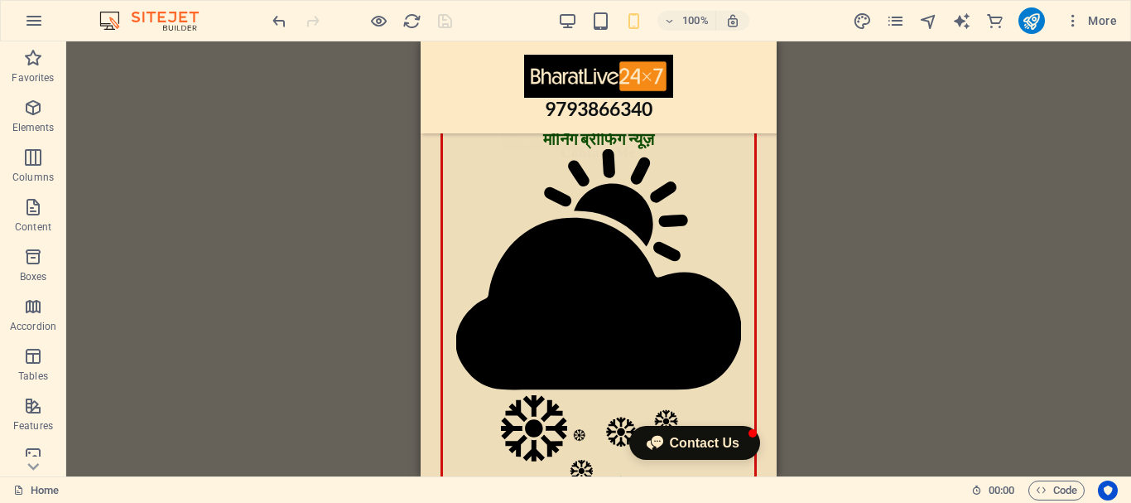
scroll to position [0, 0]
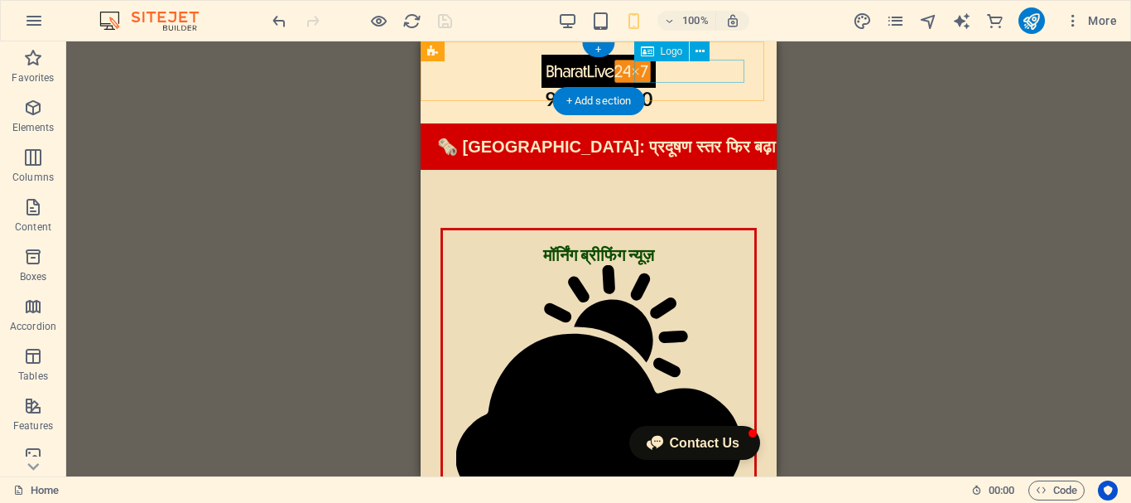
click at [729, 88] on div "9793866340" at bounding box center [599, 99] width 316 height 23
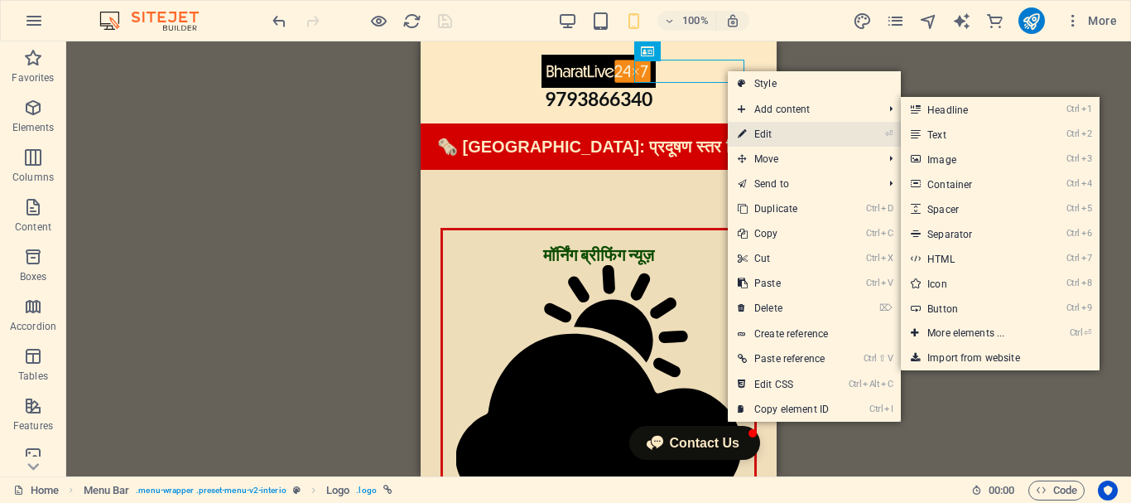
drag, startPoint x: 778, startPoint y: 131, endPoint x: 209, endPoint y: 90, distance: 570.4
click at [778, 131] on link "⏎ Edit" at bounding box center [783, 134] width 111 height 25
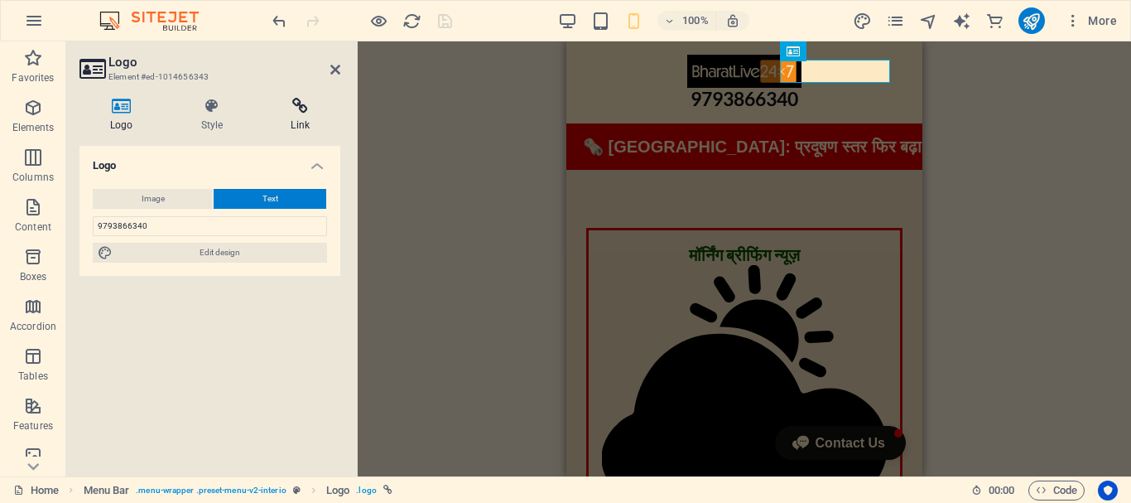
click at [304, 113] on icon at bounding box center [300, 106] width 80 height 17
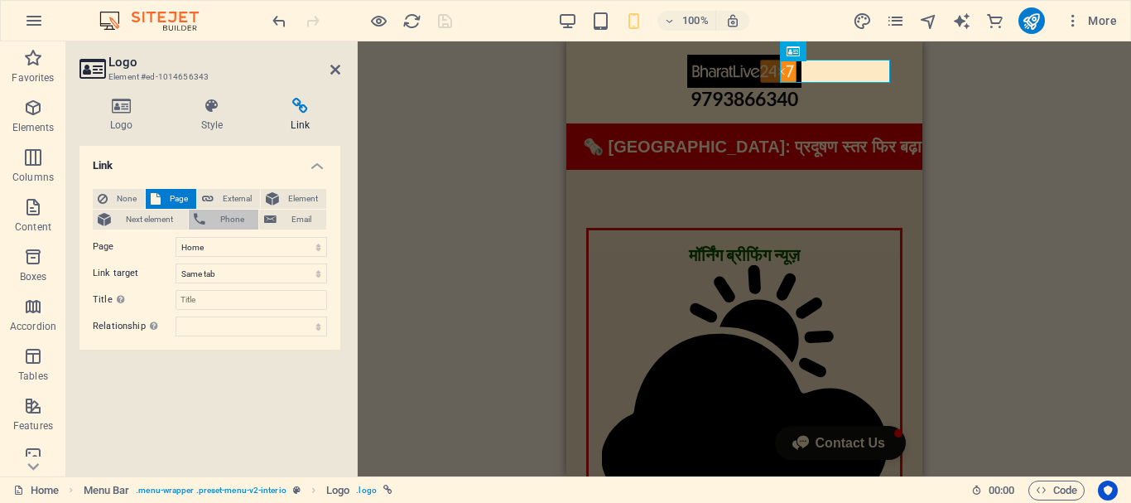
click at [223, 216] on span "Phone" at bounding box center [232, 220] width 44 height 20
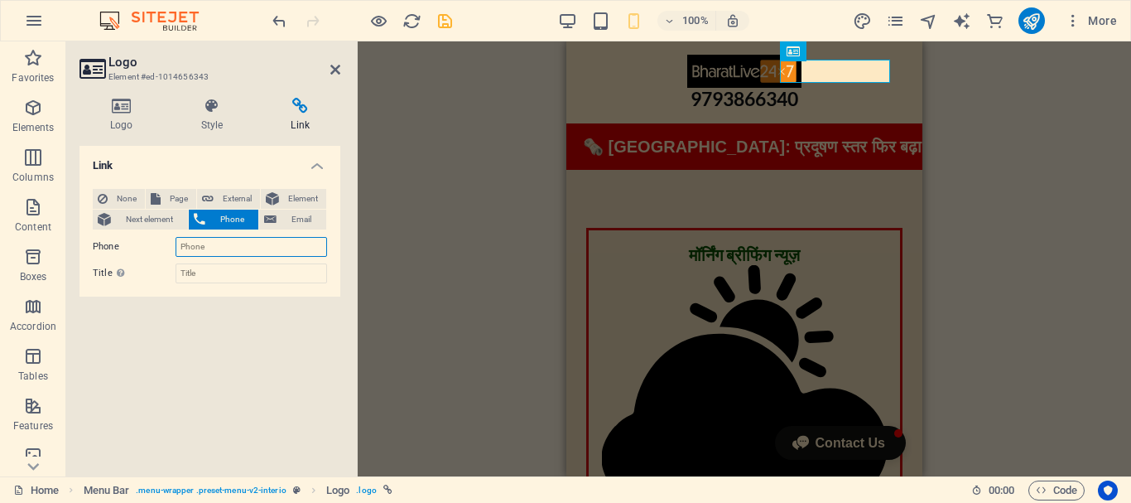
click at [236, 249] on input "Phone" at bounding box center [252, 247] width 152 height 20
click at [125, 102] on icon at bounding box center [122, 106] width 84 height 17
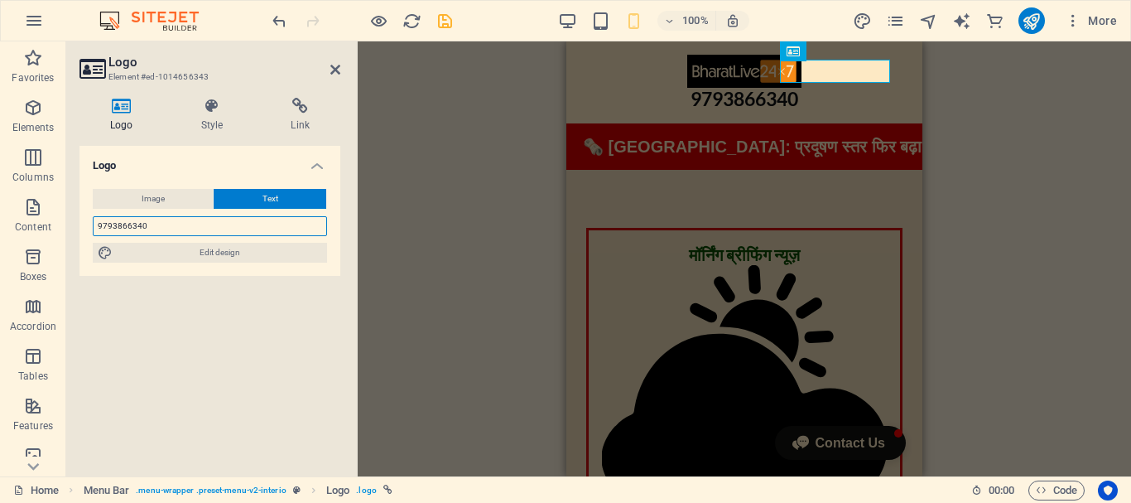
click at [152, 221] on input "9793866340" at bounding box center [210, 226] width 234 height 20
drag, startPoint x: 150, startPoint y: 227, endPoint x: 81, endPoint y: 220, distance: 69.1
click at [83, 220] on div "Image Text Drag files here, click to choose files or select files from Files or…" at bounding box center [210, 226] width 261 height 100
click at [305, 108] on icon at bounding box center [300, 106] width 80 height 17
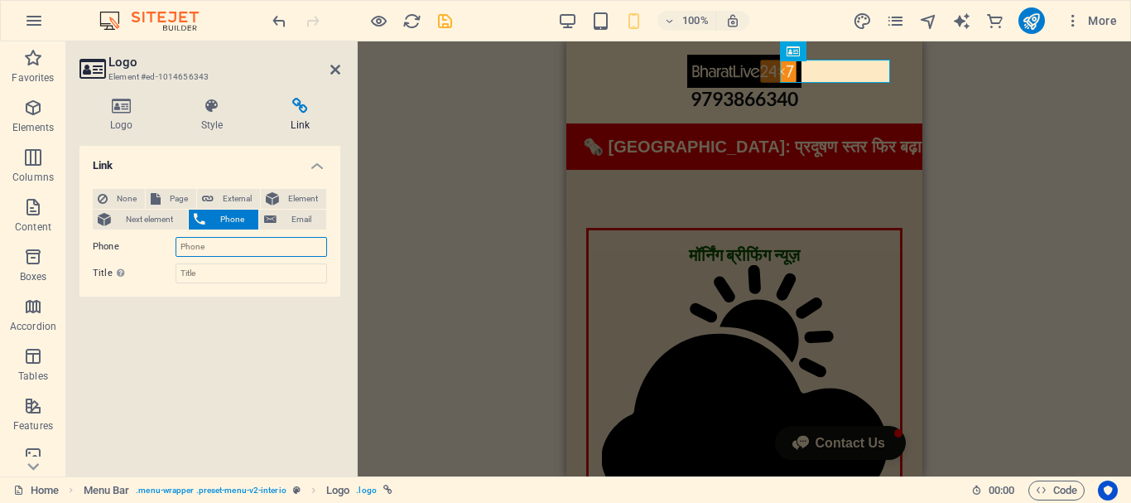
click at [215, 247] on input "Phone" at bounding box center [252, 247] width 152 height 20
paste input "9793866340"
type input "9793866340"
click at [442, 23] on icon "save" at bounding box center [445, 21] width 19 height 19
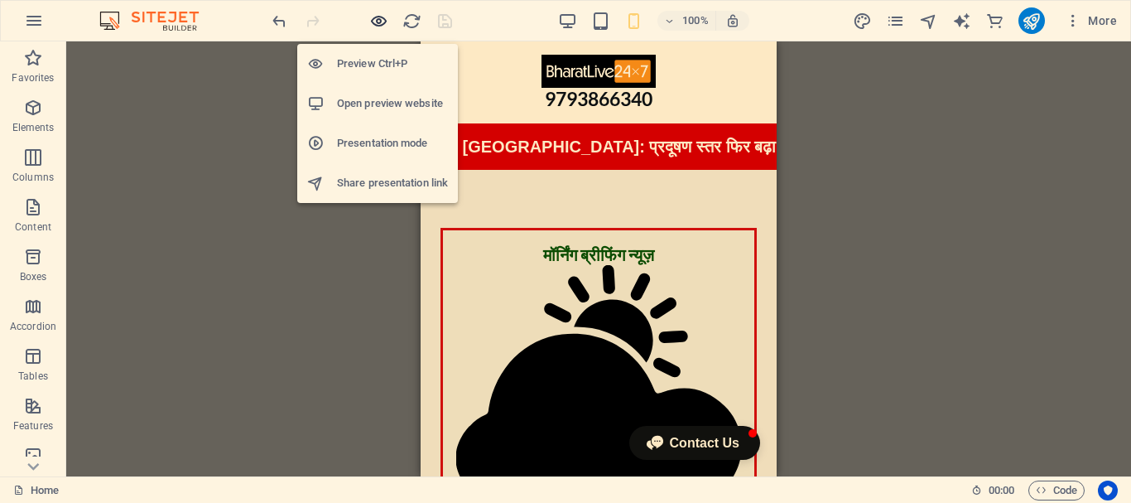
click at [381, 18] on icon "button" at bounding box center [378, 21] width 19 height 19
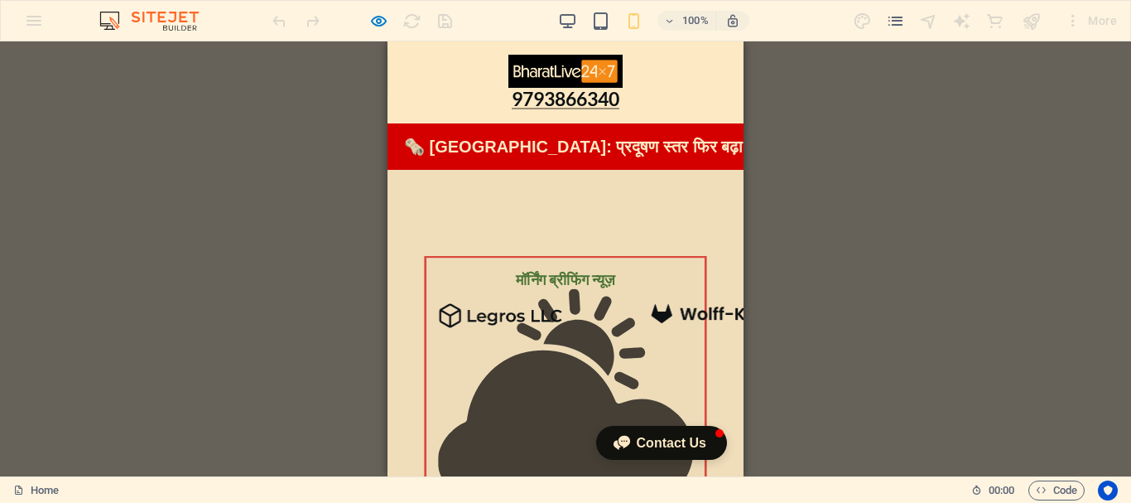
click at [686, 88] on h1 "9793866340" at bounding box center [565, 99] width 316 height 23
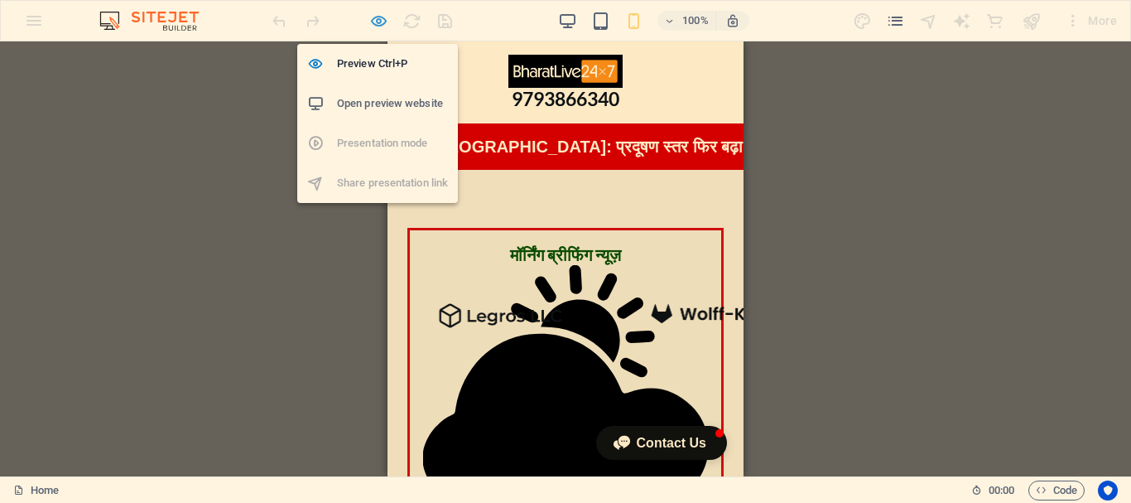
click at [377, 25] on icon "button" at bounding box center [378, 21] width 19 height 19
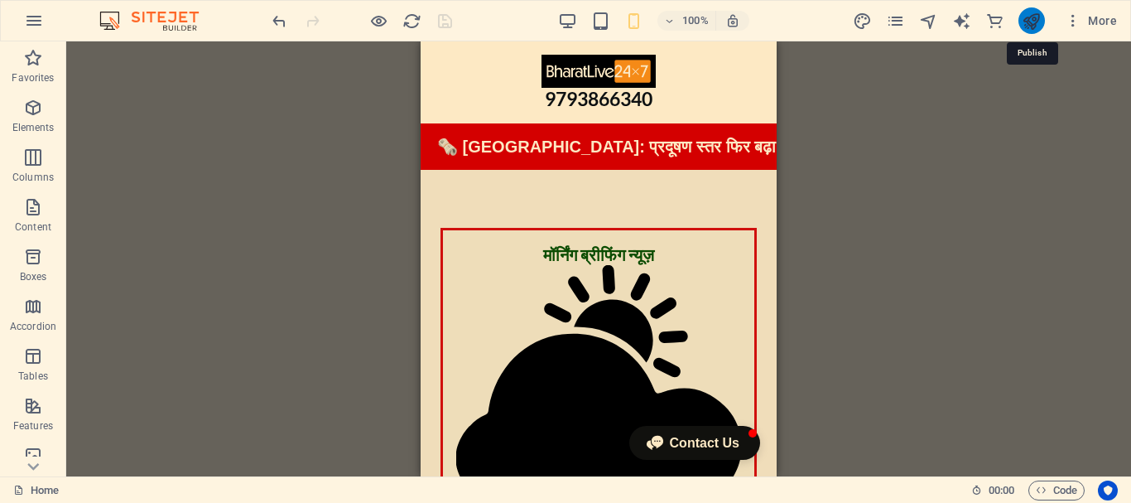
click at [1036, 20] on icon "publish" at bounding box center [1031, 21] width 19 height 19
